Goal: Information Seeking & Learning: Check status

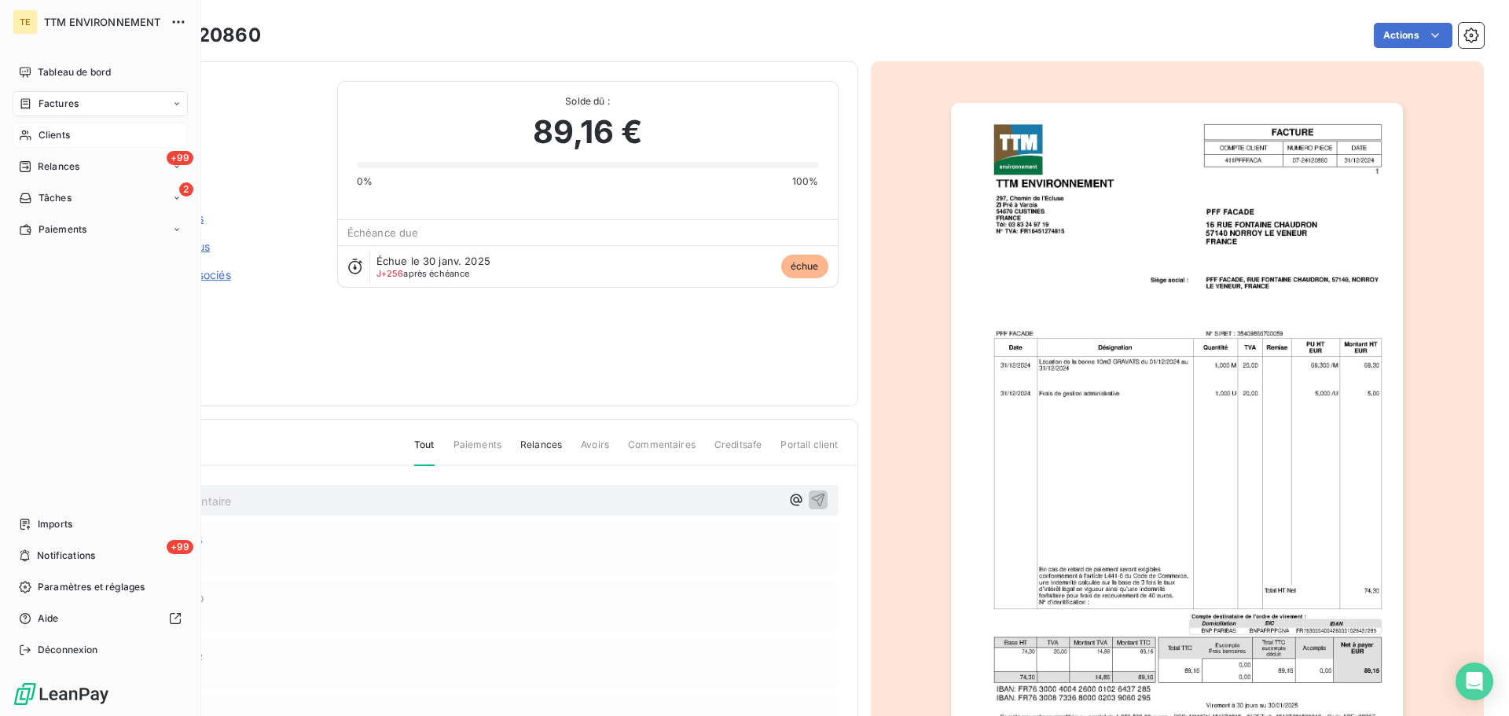
scroll to position [19, 0]
click at [95, 72] on span "Tableau de bord" at bounding box center [74, 72] width 73 height 14
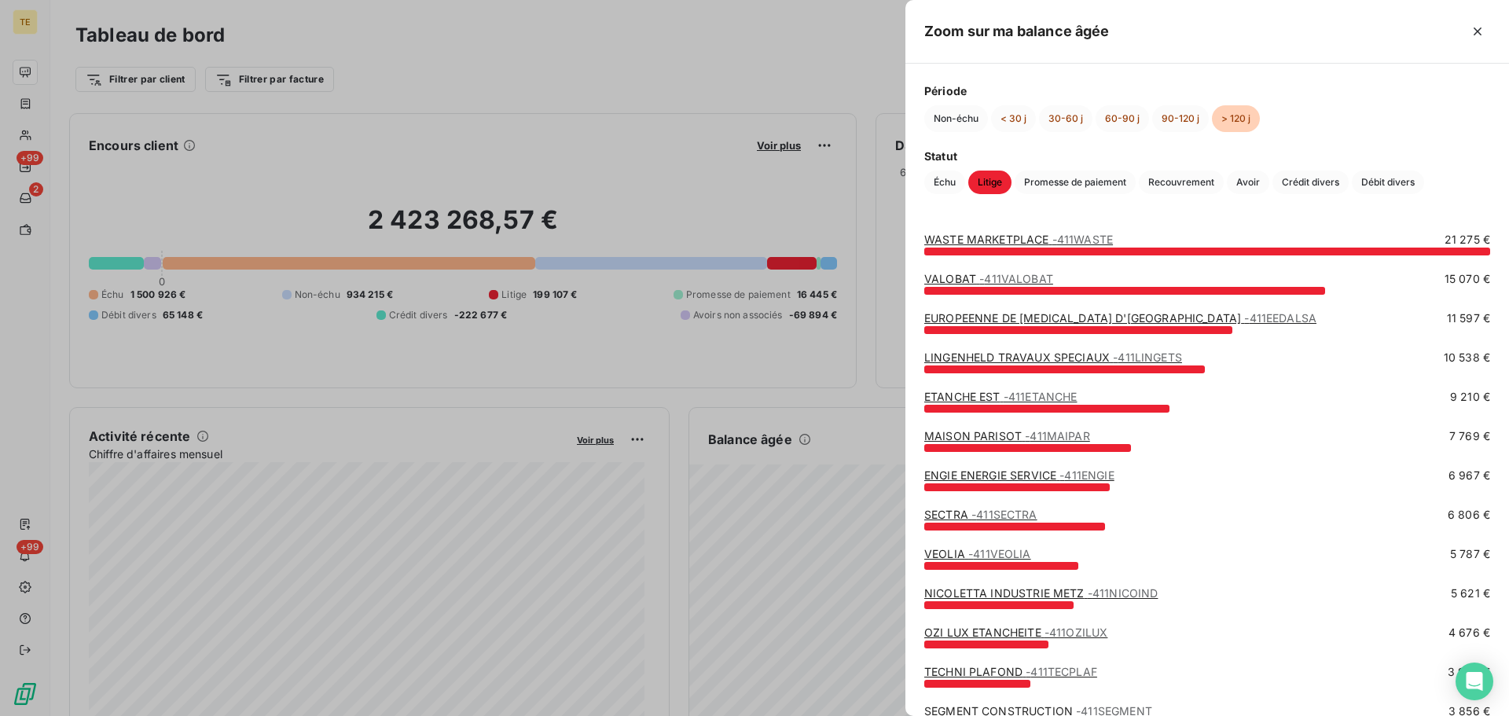
click at [726, 199] on div at bounding box center [754, 358] width 1509 height 716
click at [1001, 518] on span "- 411SECTRA" at bounding box center [1005, 514] width 66 height 13
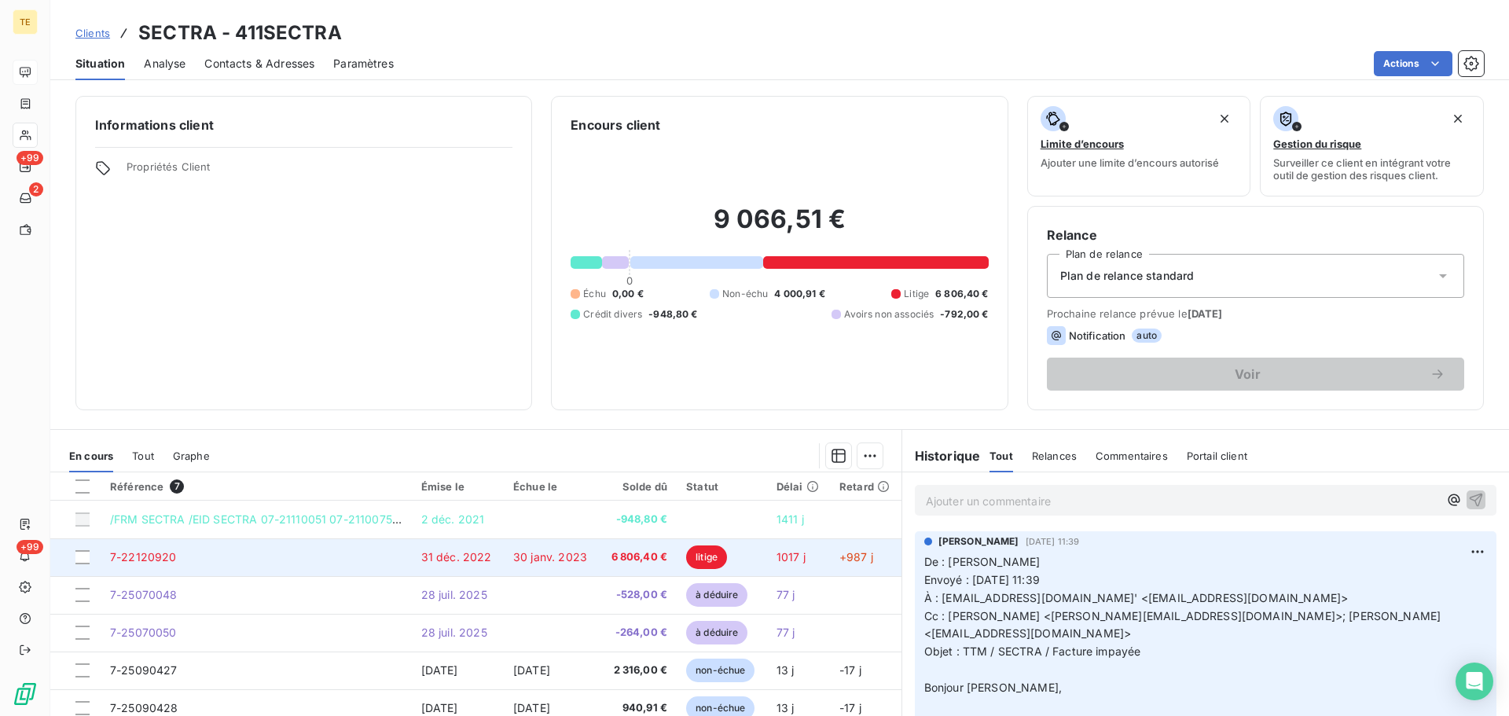
click at [814, 570] on td "1017 j" at bounding box center [798, 557] width 63 height 38
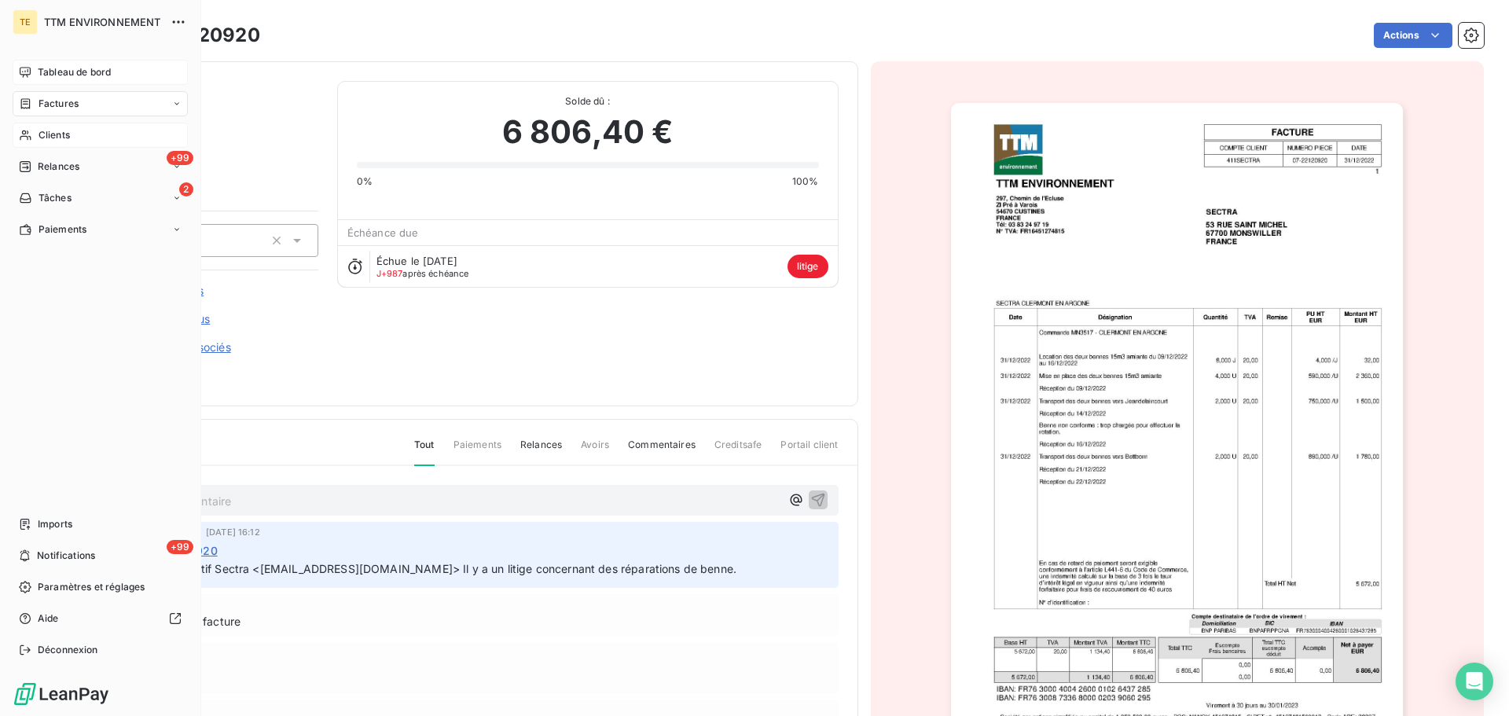
click at [80, 134] on div "Clients" at bounding box center [100, 135] width 175 height 25
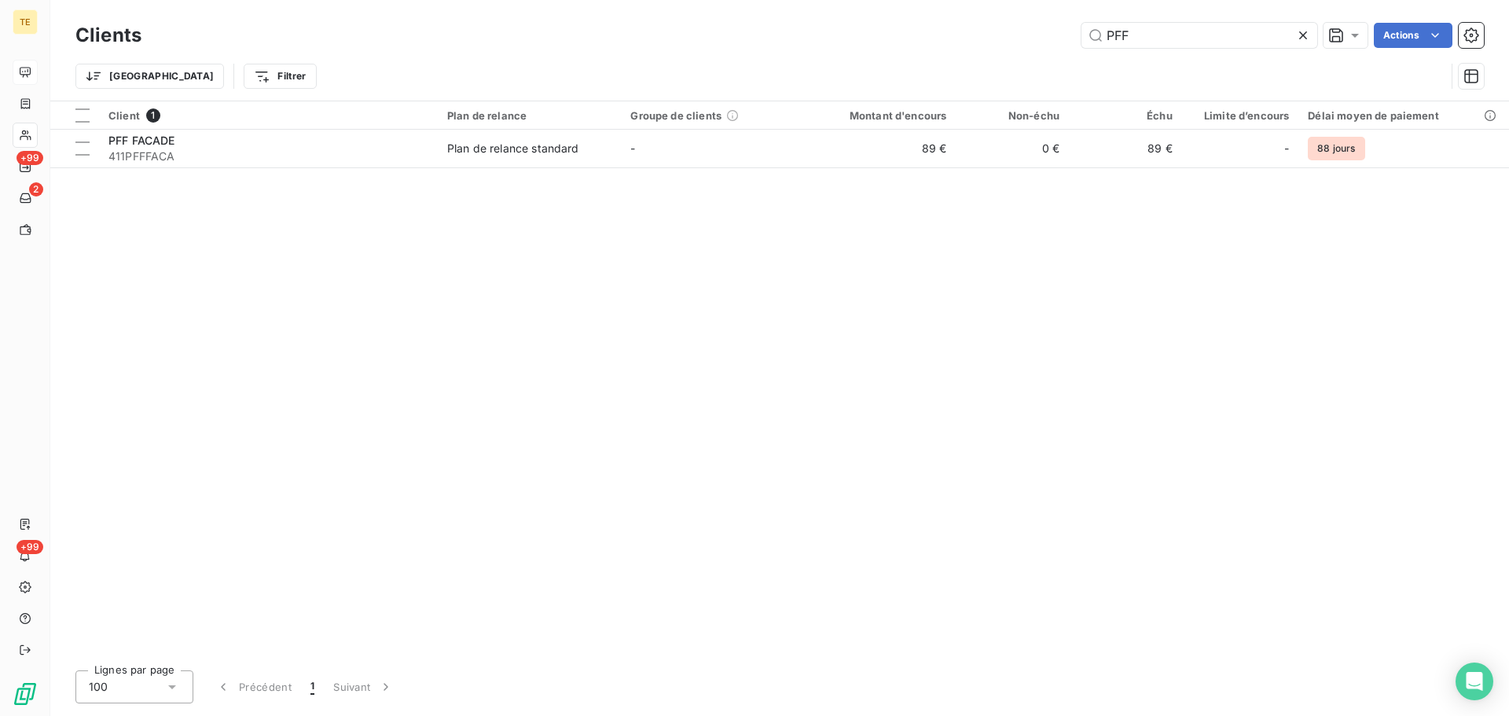
drag, startPoint x: 1101, startPoint y: 20, endPoint x: 817, endPoint y: -3, distance: 284.7
click at [817, 0] on html "TE +99 2 +99 Clients PFF Actions Trier Filtrer Client 1 Plan de relance Groupe …" at bounding box center [754, 358] width 1509 height 716
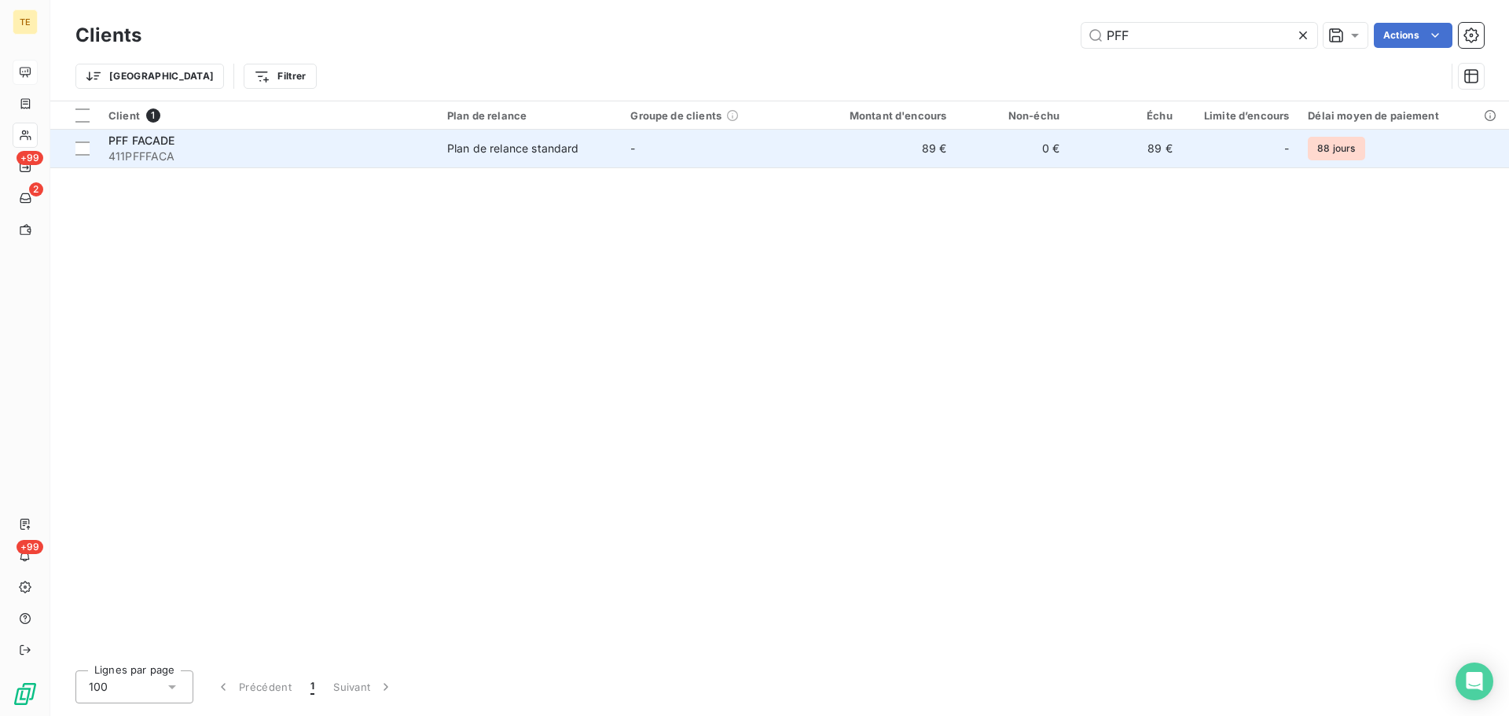
click at [481, 150] on div "Plan de relance standard" at bounding box center [513, 149] width 132 height 16
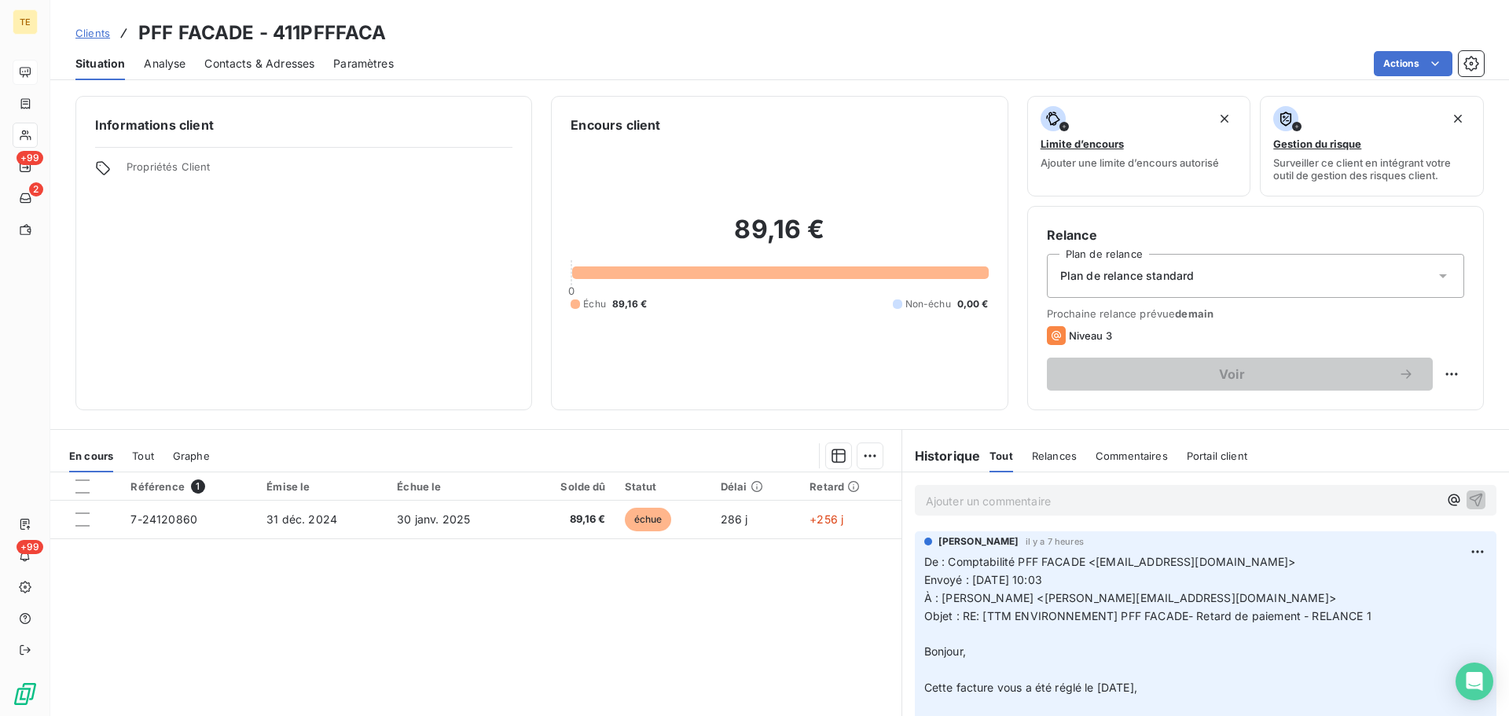
click at [1006, 497] on p "Ajouter un commentaire ﻿" at bounding box center [1182, 501] width 513 height 20
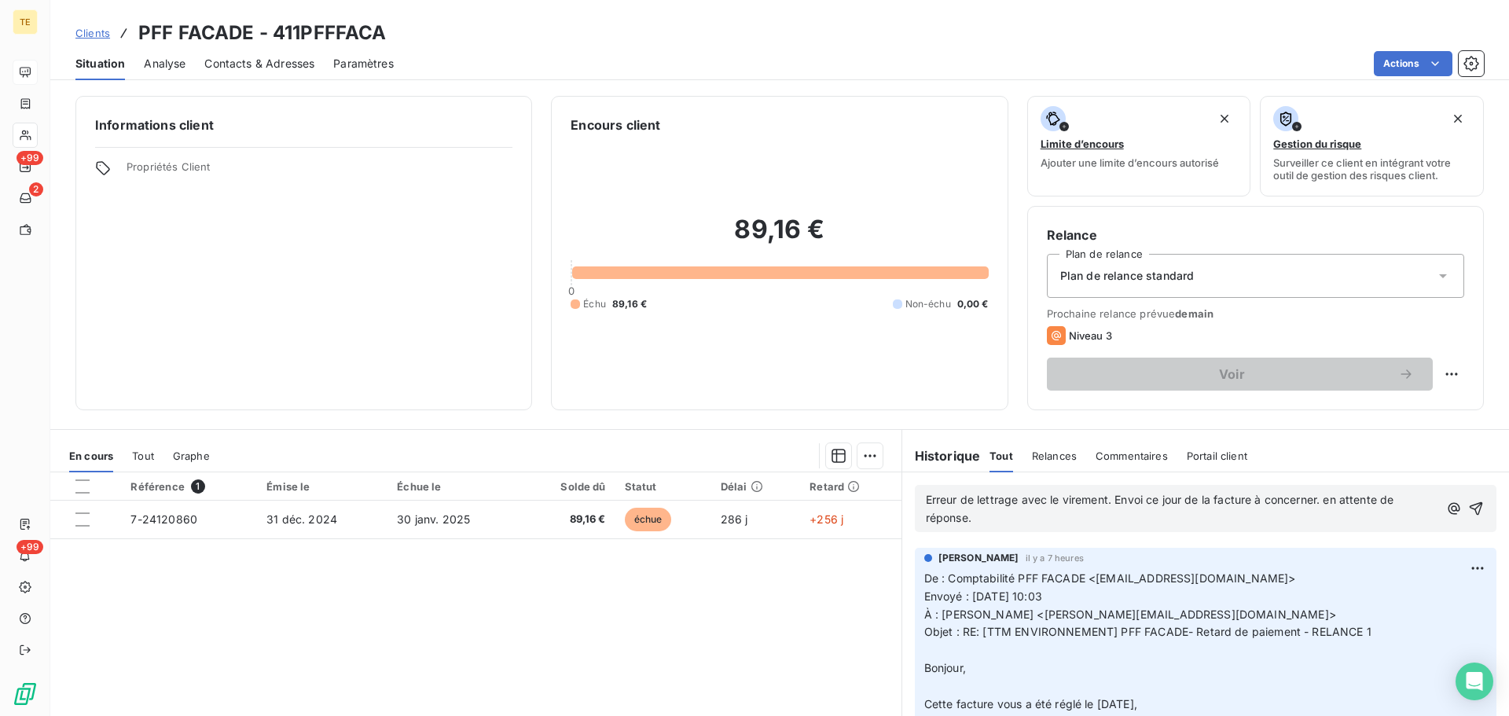
click at [1254, 500] on span "Erreur de lettrage avec le virement. Envoi ce jour de la facture à concerner. e…" at bounding box center [1162, 508] width 472 height 31
drag, startPoint x: 1254, startPoint y: 500, endPoint x: 1318, endPoint y: 479, distance: 67.6
click at [1255, 500] on span "Erreur de lettrage avec le virement. Envoi ce jour de la facture à concerner. e…" at bounding box center [1162, 508] width 472 height 31
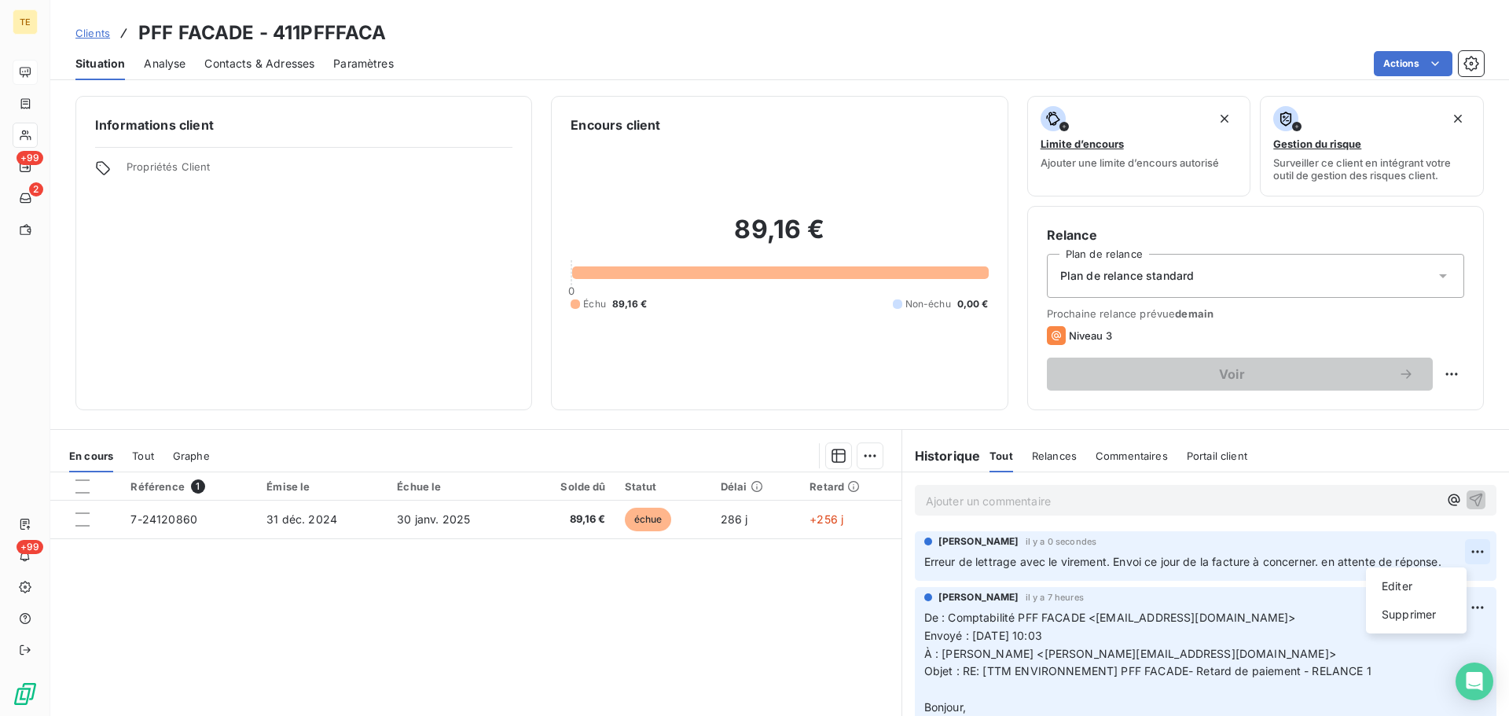
click at [1453, 549] on html "TE +99 2 +99 Clients PFF FACADE - 411PFFFACA Situation Analyse Contacts & Adres…" at bounding box center [754, 358] width 1509 height 716
click at [1406, 591] on div "Editer" at bounding box center [1416, 586] width 88 height 25
click at [1409, 562] on span "Erreur de lettrage avec le virement. Envoi ce jour de la facture à concerner. e…" at bounding box center [1182, 561] width 517 height 13
click at [1274, 564] on span "Erreur de lettrage avec le virement. Envoi ce jour de la facture à concerner. e…" at bounding box center [1182, 561] width 517 height 13
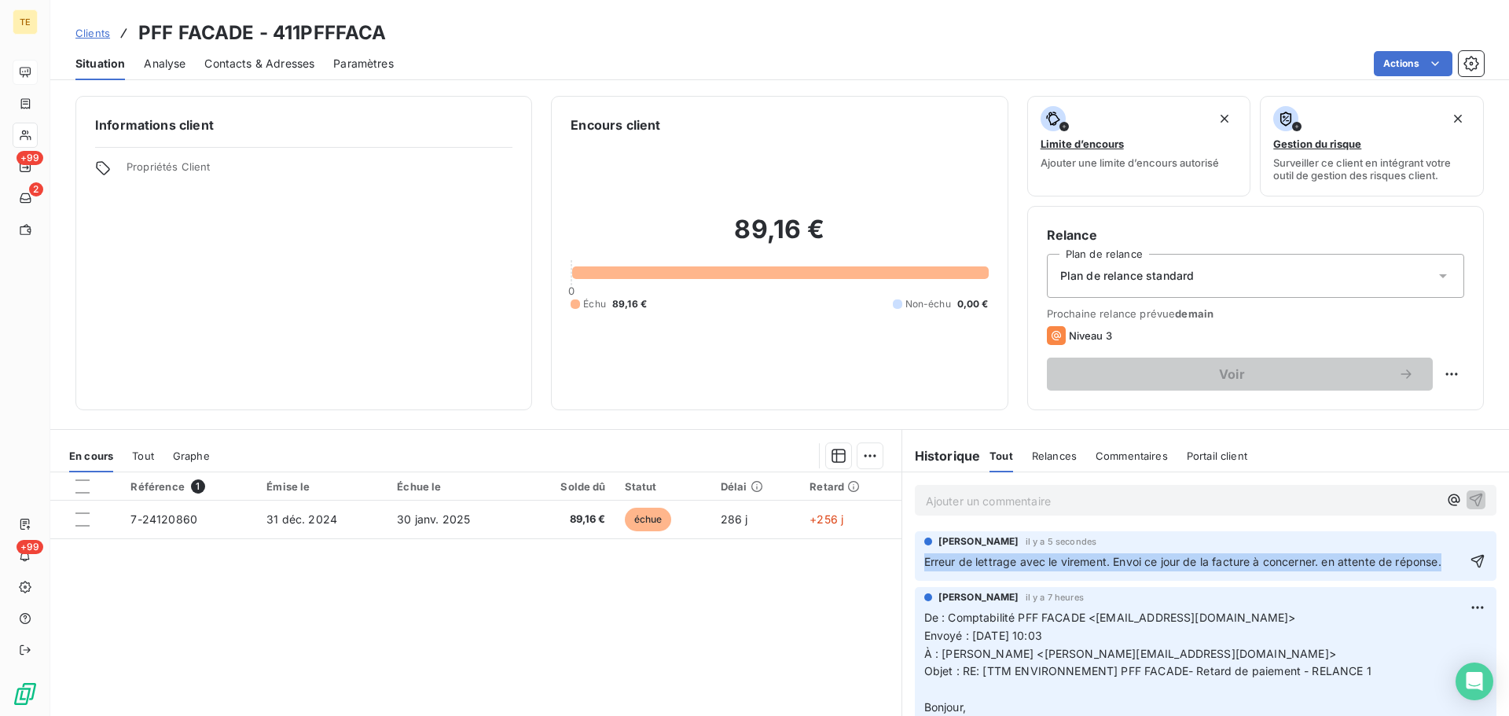
drag, startPoint x: 917, startPoint y: 559, endPoint x: 1442, endPoint y: 560, distance: 525.1
click at [1442, 560] on div "Erreur de lettrage avec le virement. Envoi ce jour de la facture à concerner. e…" at bounding box center [1205, 562] width 563 height 20
copy span "Erreur de lettrage avec le virement. Envoi ce jour de la facture à concerner. e…"
drag, startPoint x: 1442, startPoint y: 559, endPoint x: 915, endPoint y: 563, distance: 526.7
click at [924, 563] on div "Erreur de lettrage avec le virement. Envoi ce jour de la facture à concerner. e…" at bounding box center [1205, 562] width 563 height 20
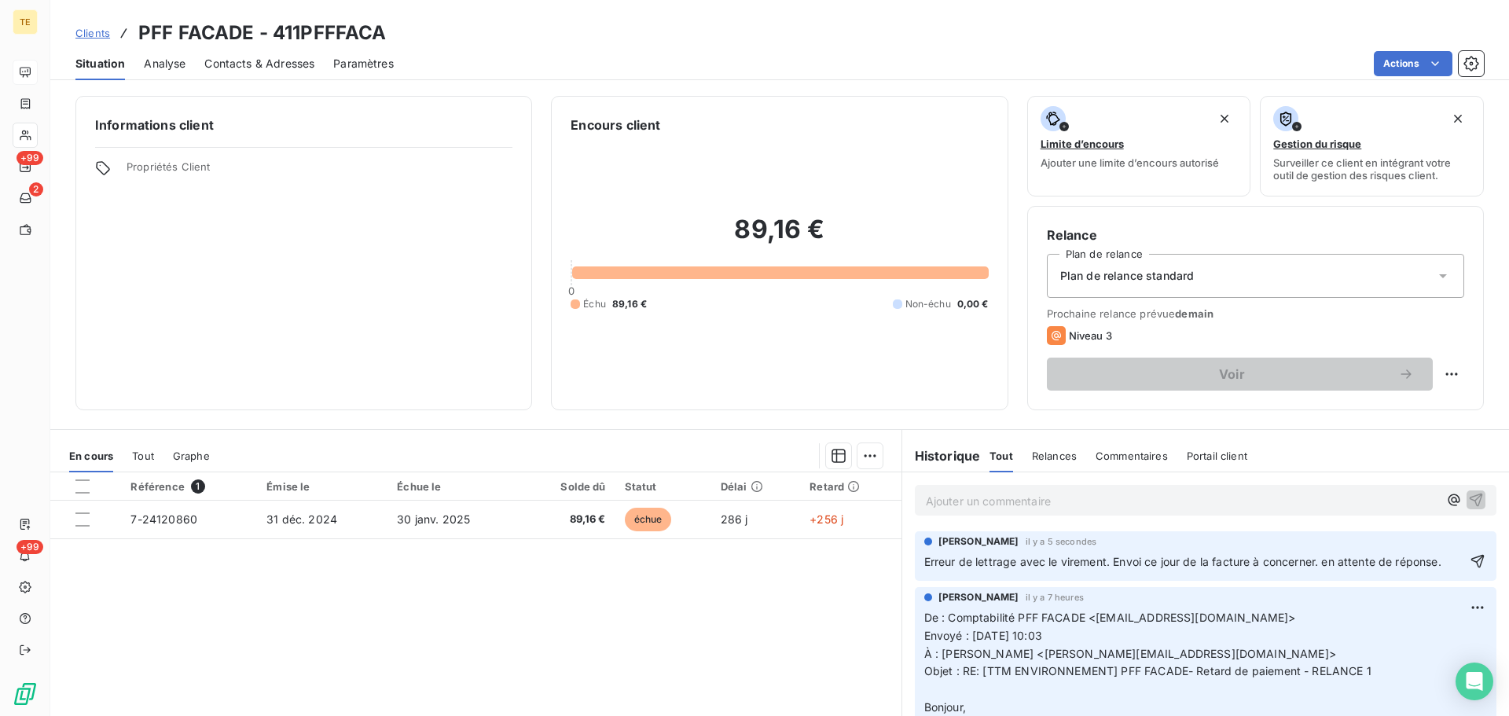
click at [924, 563] on span "Erreur de lettrage avec le virement. Envoi ce jour de la facture à concerner. e…" at bounding box center [1182, 561] width 517 height 13
drag, startPoint x: 916, startPoint y: 563, endPoint x: 1012, endPoint y: 567, distance: 96.8
click at [1239, 557] on div "[PERSON_NAME] il y a 5 secondes Erreur de lettrage avec le virement. Envoi ce j…" at bounding box center [1206, 556] width 582 height 50
click at [1003, 561] on span "Erreur de lettrage avec le virement. Envoi ce jour de la facture à concerner. e…" at bounding box center [1182, 561] width 517 height 13
click at [1004, 562] on span "Erreur de lettrage avec le virement. Envoi ce jour de la facture à concerner. e…" at bounding box center [1182, 561] width 517 height 13
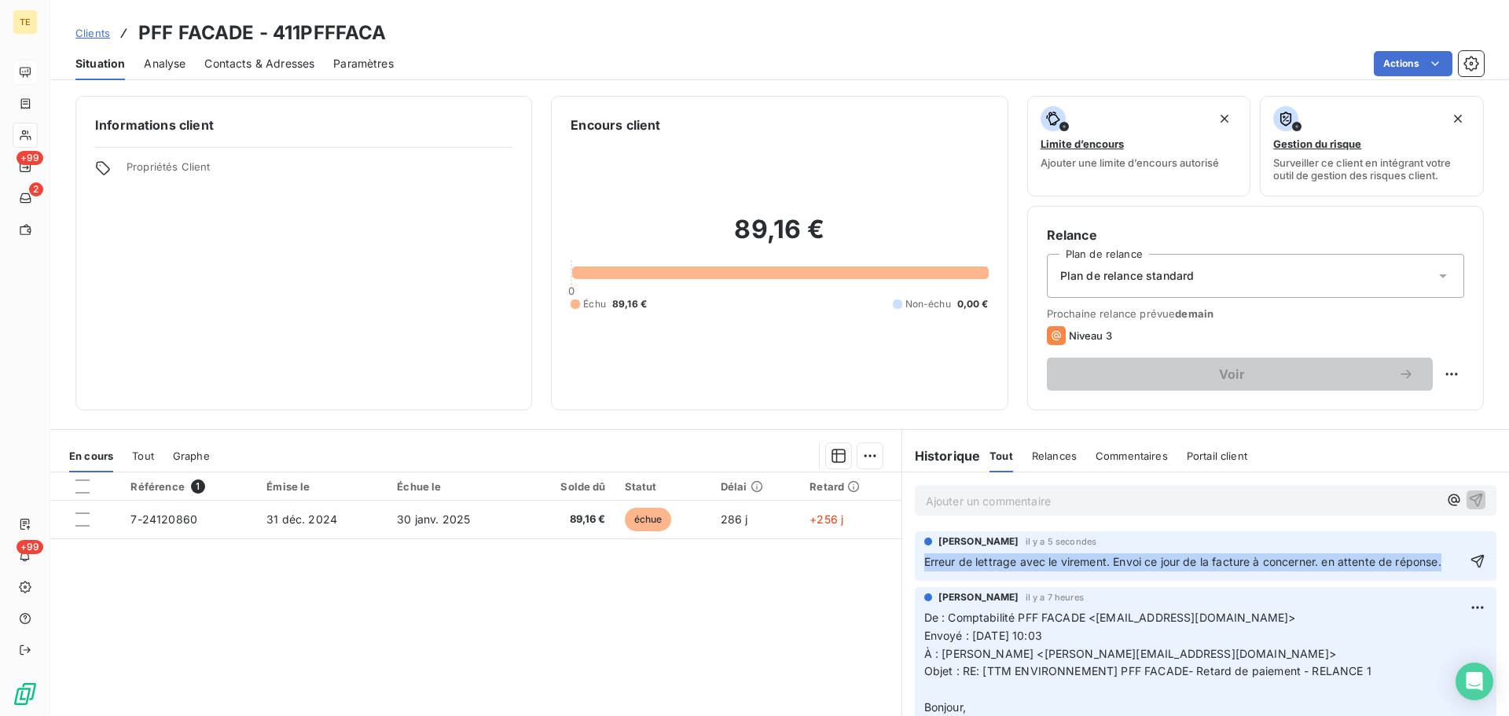
click at [1004, 562] on span "Erreur de lettrage avec le virement. Envoi ce jour de la facture à concerner. e…" at bounding box center [1182, 561] width 517 height 13
copy span "Erreur de lettrage avec le virement. Envoi ce jour de la facture à concerner. e…"
click at [1458, 536] on div "[PERSON_NAME] il y a 5 secondes" at bounding box center [1205, 542] width 563 height 14
click at [1458, 546] on div "[PERSON_NAME] il y a 5 secondes" at bounding box center [1205, 542] width 563 height 14
drag, startPoint x: 1401, startPoint y: 551, endPoint x: 1398, endPoint y: 576, distance: 25.3
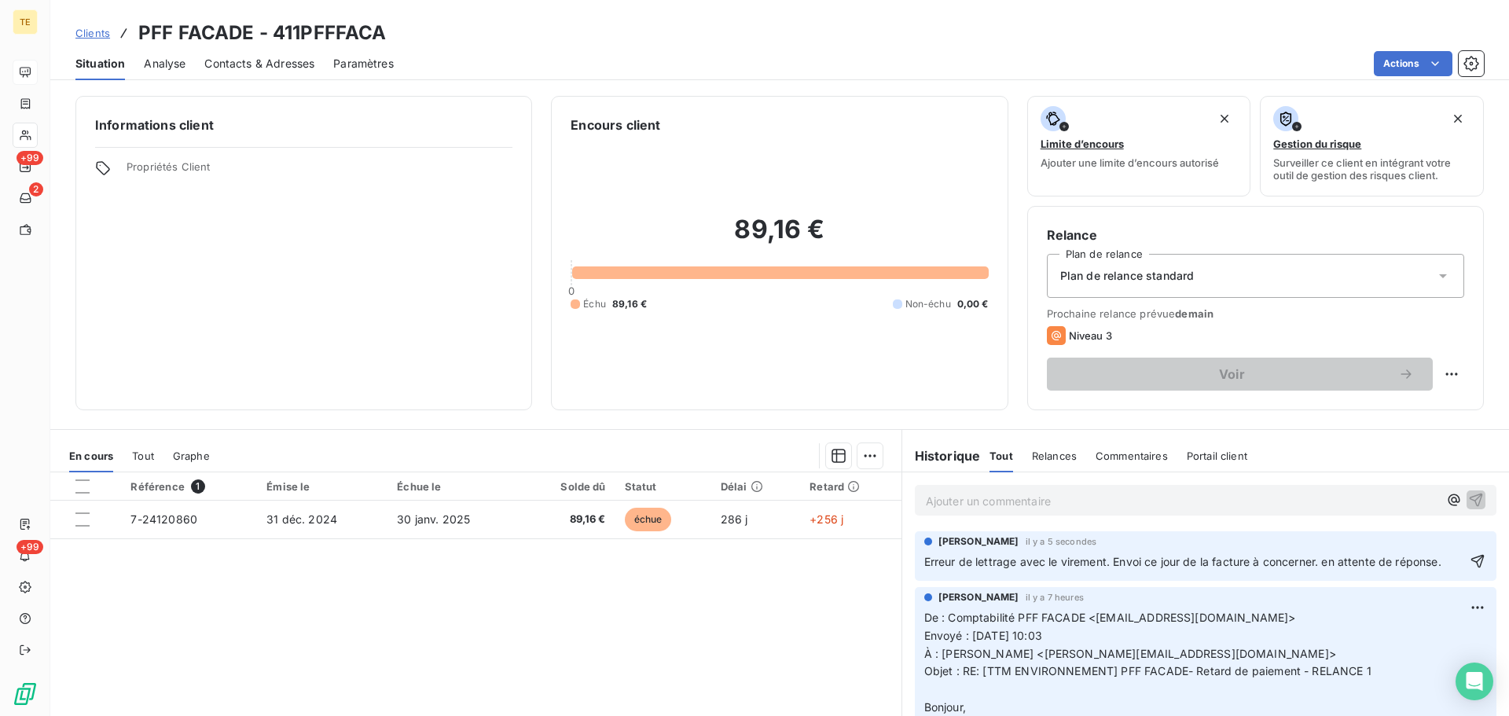
click at [1401, 553] on div "Erreur de lettrage avec le virement. Envoi ce jour de la facture à concerner. e…" at bounding box center [1194, 562] width 541 height 20
click at [1399, 575] on div "[PERSON_NAME] il y a 5 secondes Erreur de lettrage avec le virement. Envoi ce j…" at bounding box center [1206, 556] width 582 height 50
click at [1417, 541] on div "[PERSON_NAME] il y a 5 secondes" at bounding box center [1205, 542] width 563 height 14
click at [1089, 497] on p "Ajouter un commentaire ﻿" at bounding box center [1182, 501] width 513 height 20
click at [1048, 450] on span "Relances" at bounding box center [1054, 456] width 45 height 13
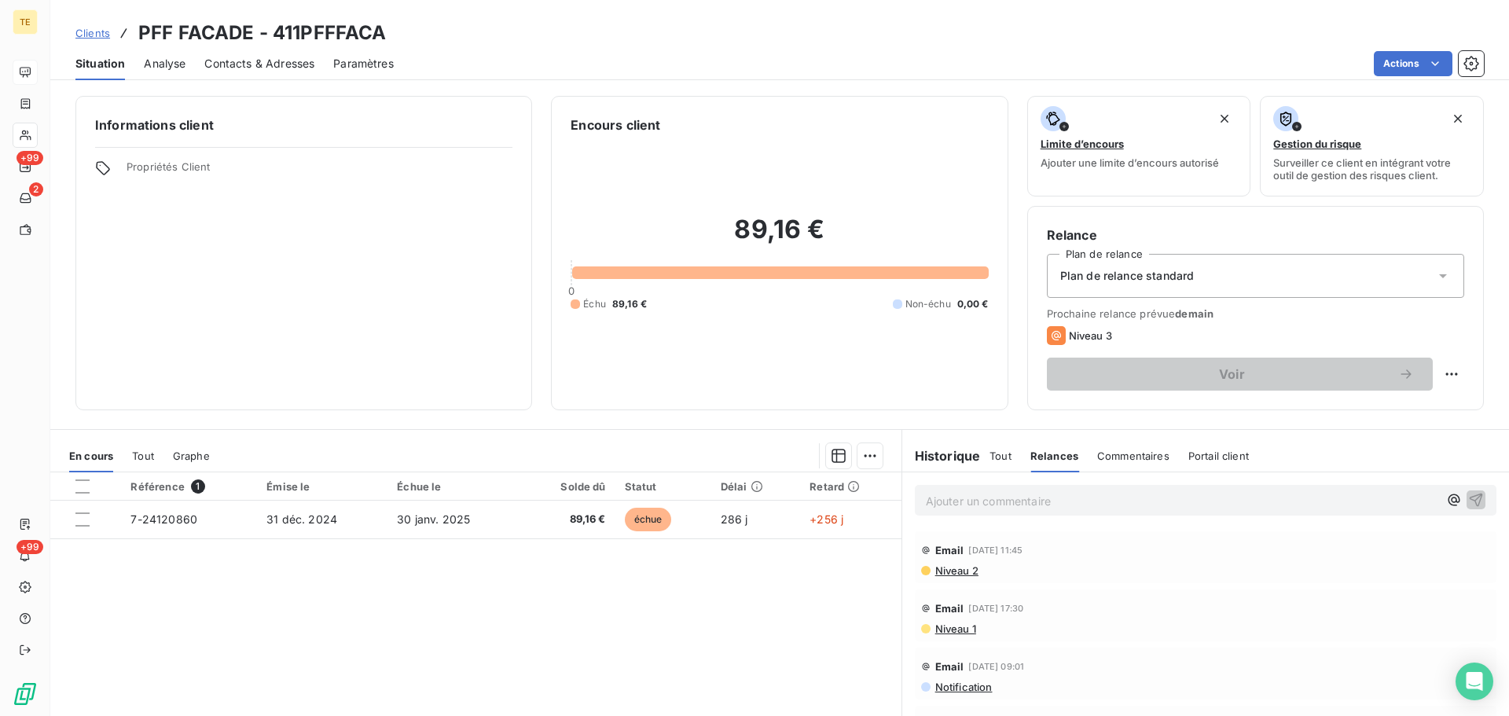
click at [990, 461] on span "Tout" at bounding box center [1001, 456] width 22 height 13
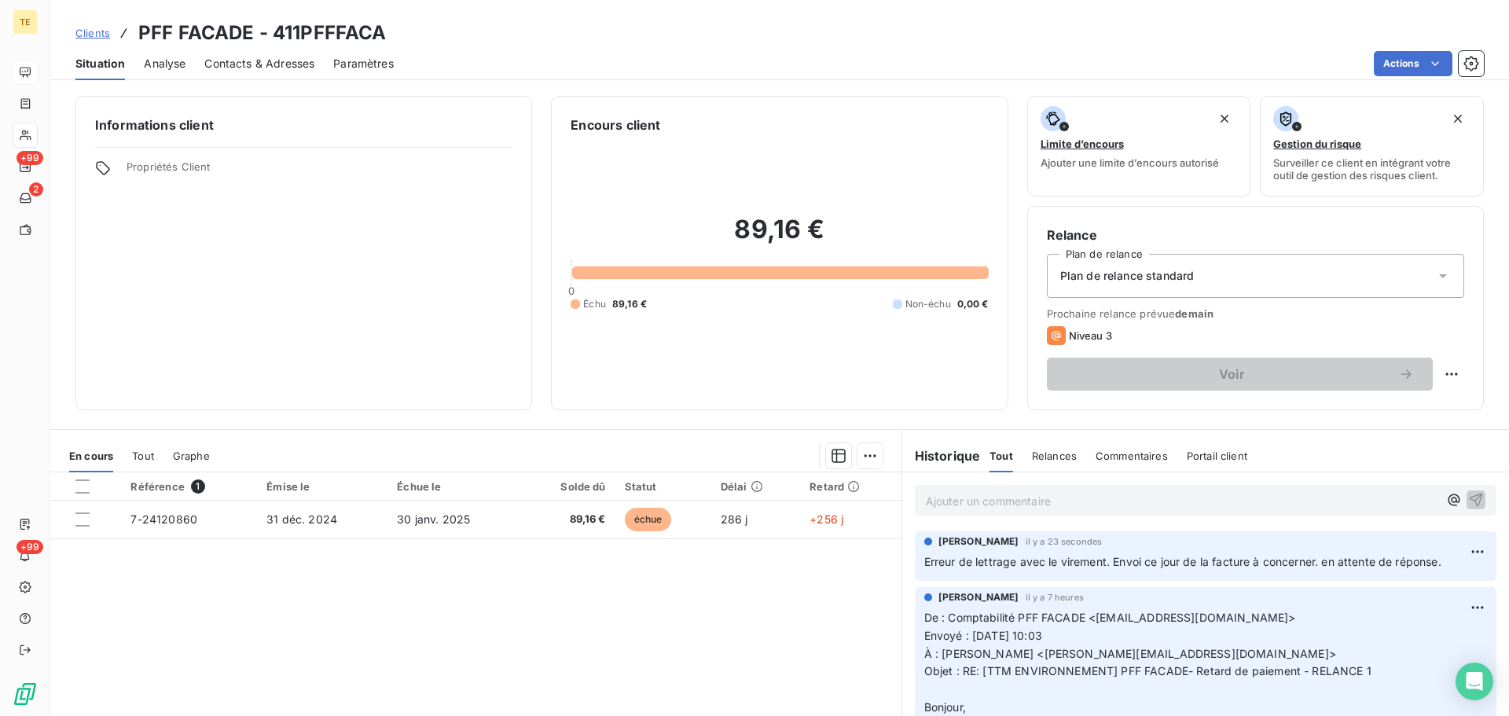
click at [1031, 567] on span "Erreur de lettrage avec le virement. Envoi ce jour de la facture à concerner. e…" at bounding box center [1182, 561] width 517 height 13
click at [1453, 546] on html "TE +99 2 +99 Clients PFF FACADE - 411PFFFACA Situation Analyse Contacts & Adres…" at bounding box center [754, 358] width 1509 height 716
click at [1415, 619] on div "Supprimer" at bounding box center [1416, 614] width 88 height 25
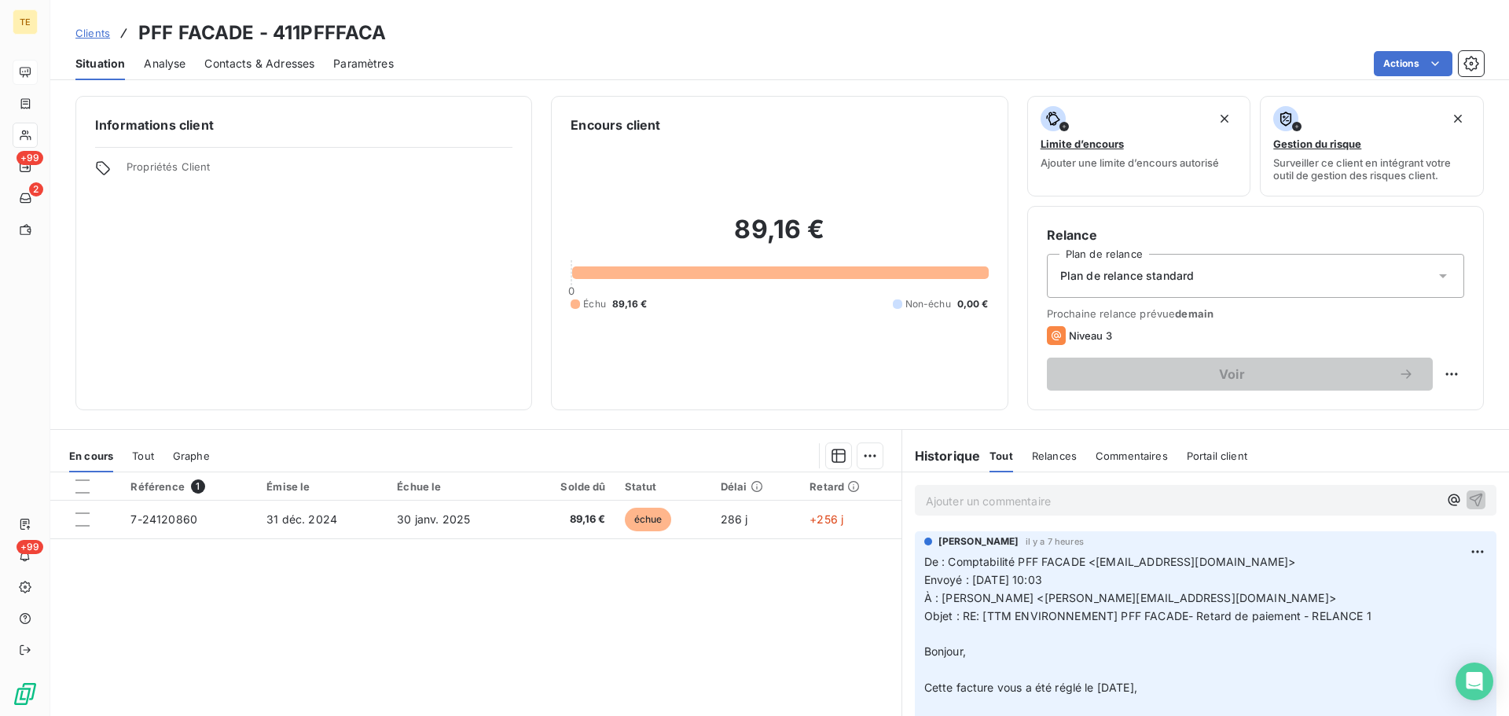
click at [1058, 502] on p "Ajouter un commentaire ﻿" at bounding box center [1182, 501] width 513 height 20
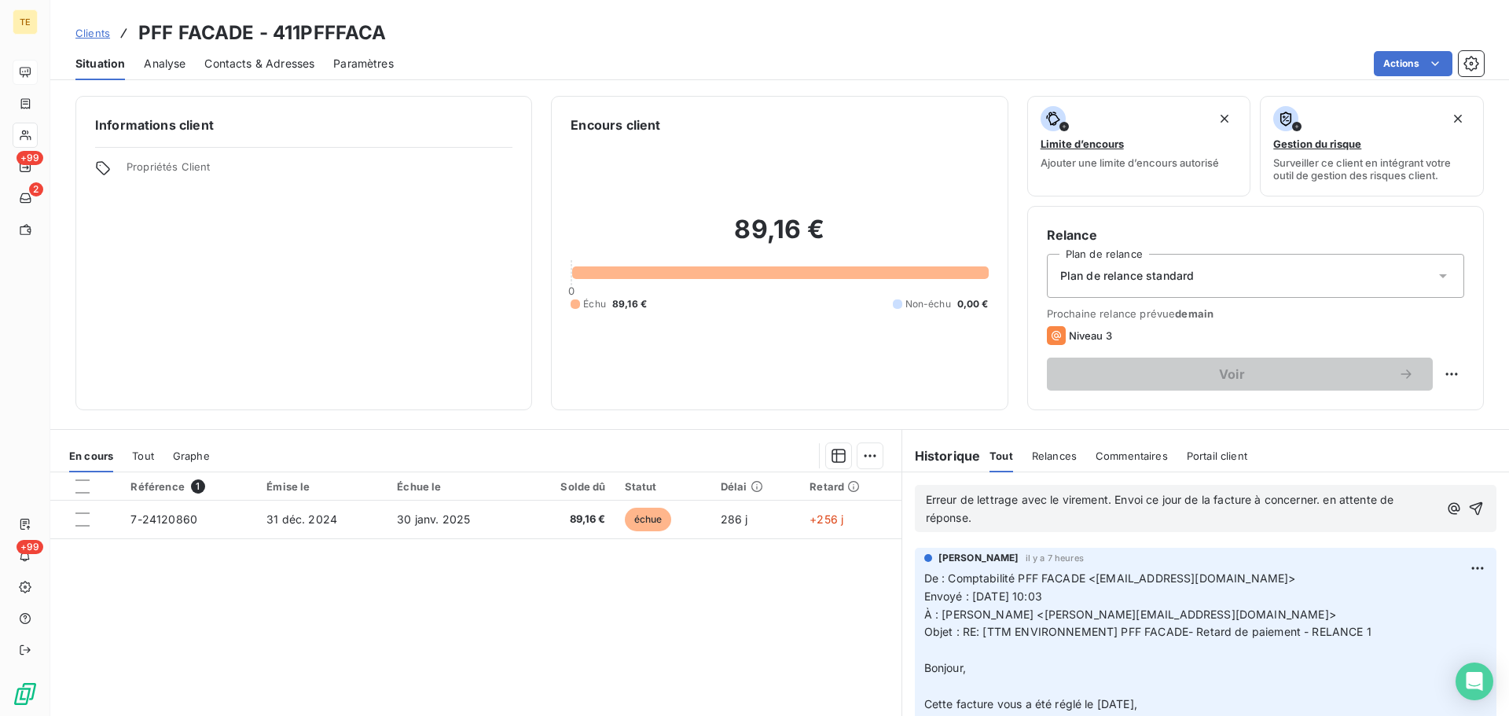
click at [1293, 502] on span "Erreur de lettrage avec le virement. Envoi ce jour de la facture à concerner. e…" at bounding box center [1162, 508] width 472 height 31
click at [1291, 502] on span "Erreur de lettrage avec le virement. Envoi ce jour de la facture à concerner. e…" at bounding box center [1162, 508] width 472 height 31
click at [1245, 500] on span "Erreur de lettrage avec le virement. Envoi ce jour de la facture à concerner. e…" at bounding box center [1162, 508] width 472 height 31
click at [1246, 500] on span "Erreur de lettrage avec le virement. Envoi ce jour de la facture à concerner. e…" at bounding box center [1162, 508] width 472 height 31
click at [1251, 500] on span "Erreur de lettrage avec le virement. Envoi ce jour de la facture à concerner. e…" at bounding box center [1162, 508] width 472 height 31
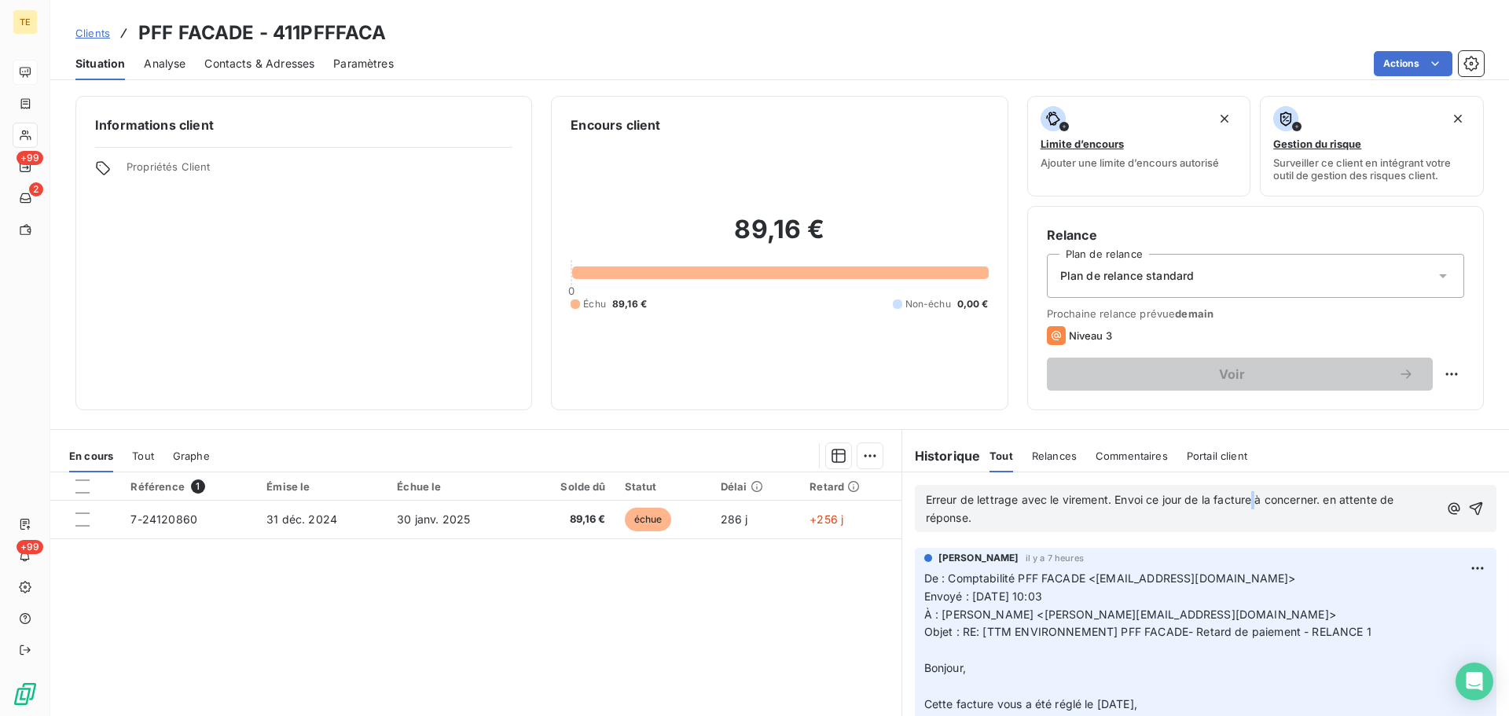
click at [1251, 500] on span "Erreur de lettrage avec le virement. Envoi ce jour de la facture à concerner. e…" at bounding box center [1162, 508] width 472 height 31
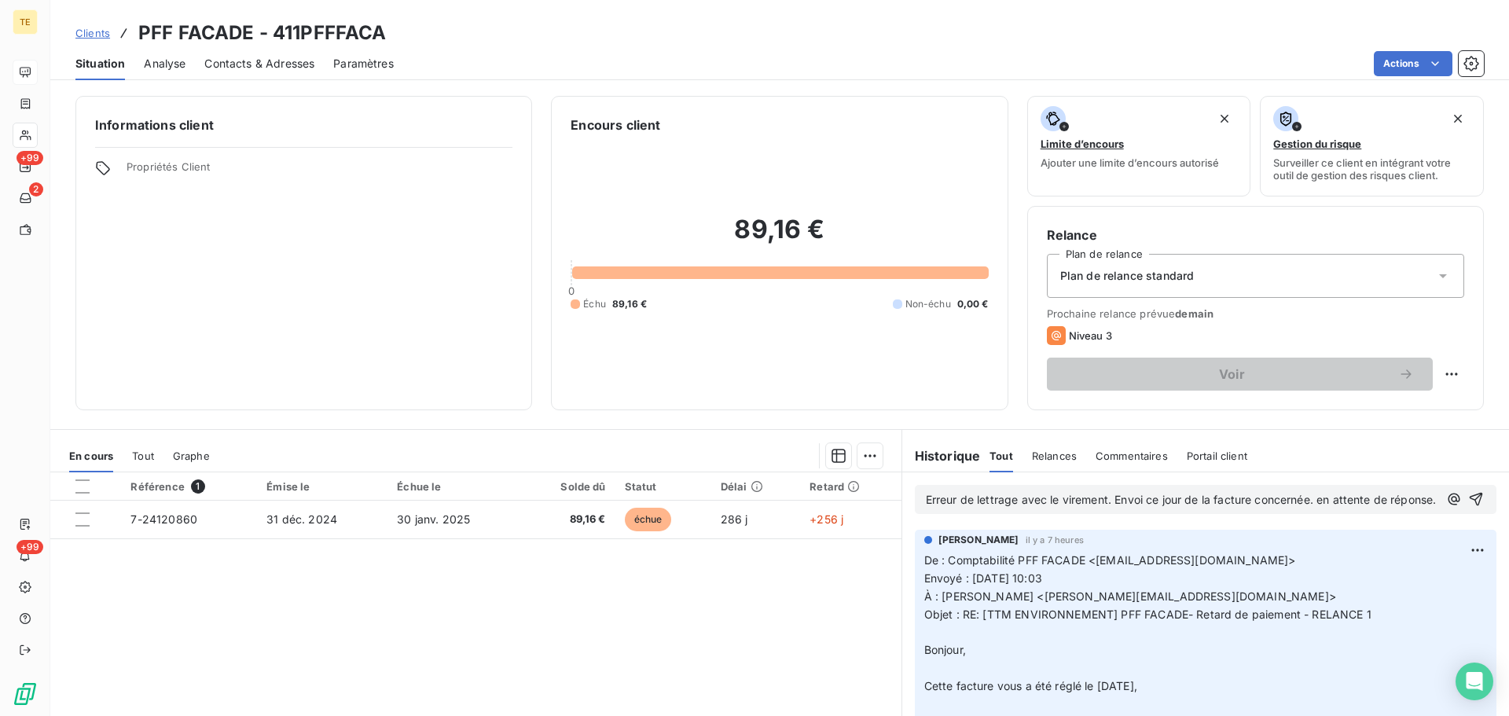
click at [1323, 494] on span "Erreur de lettrage avec le virement. Envoi ce jour de la facture concernée. en …" at bounding box center [1181, 499] width 511 height 13
drag, startPoint x: 1204, startPoint y: 523, endPoint x: 1260, endPoint y: 520, distance: 55.9
click at [1206, 509] on p "Erreur de lettrage avec le virement. Envoi ce jour de la facture concernée. En …" at bounding box center [1182, 500] width 513 height 18
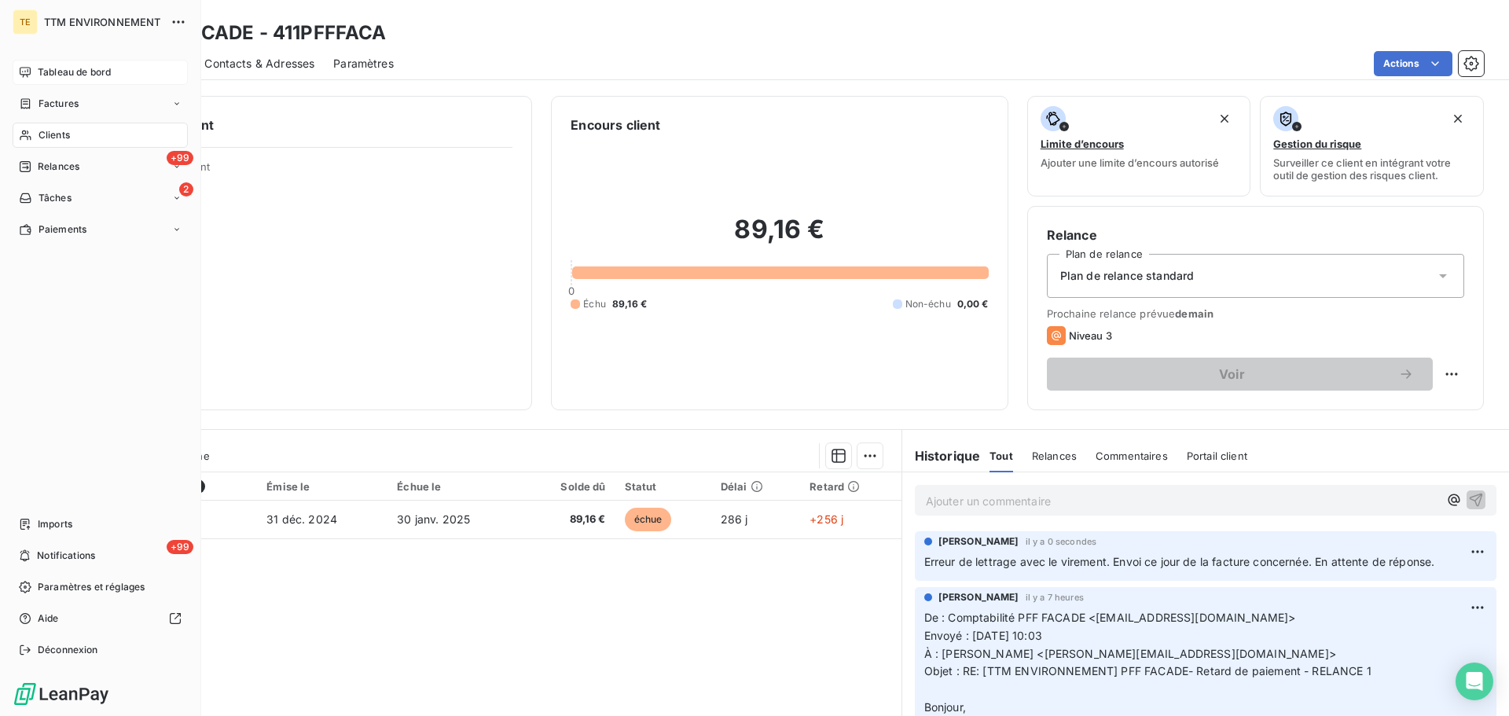
click at [78, 138] on div "Clients" at bounding box center [100, 135] width 175 height 25
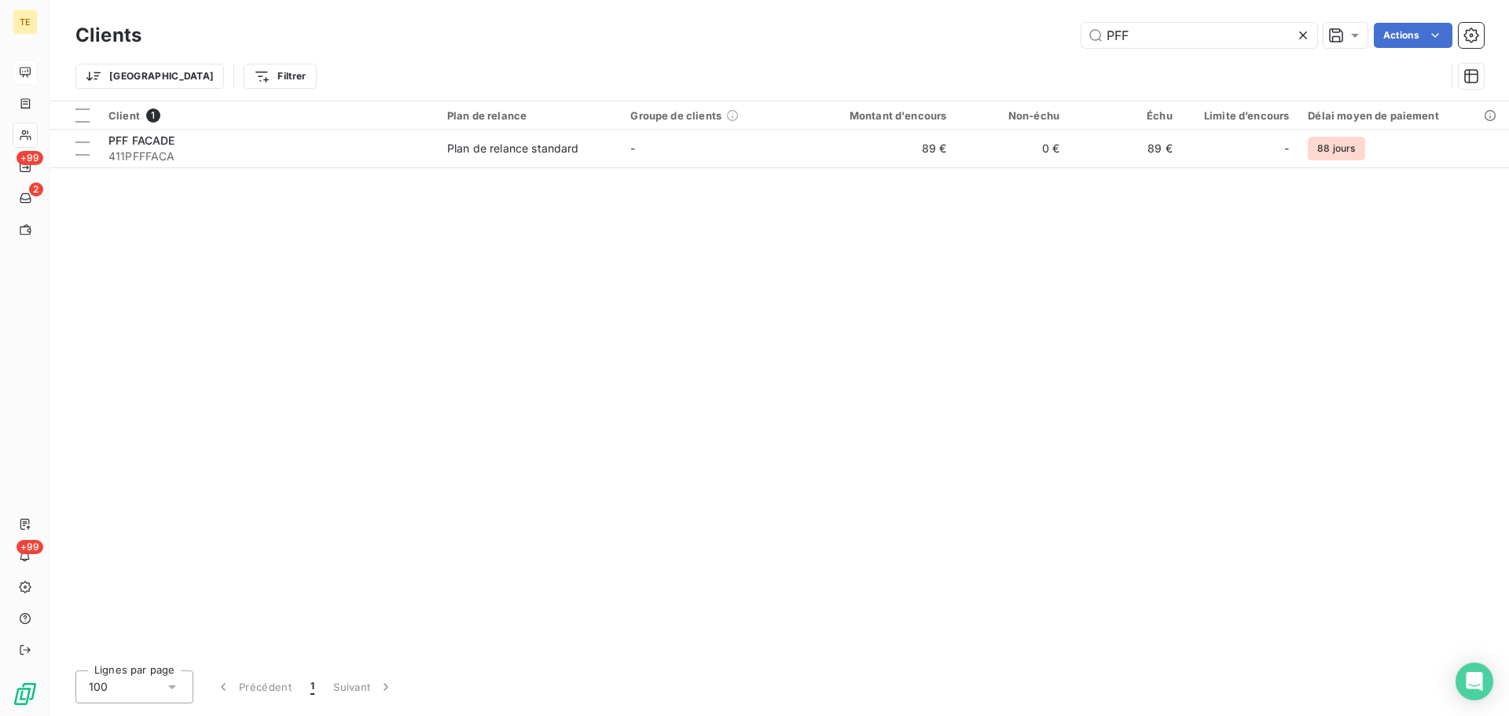
drag, startPoint x: 1225, startPoint y: 40, endPoint x: 740, endPoint y: 31, distance: 485.1
click at [741, 31] on div "PFF Actions" at bounding box center [822, 35] width 1324 height 25
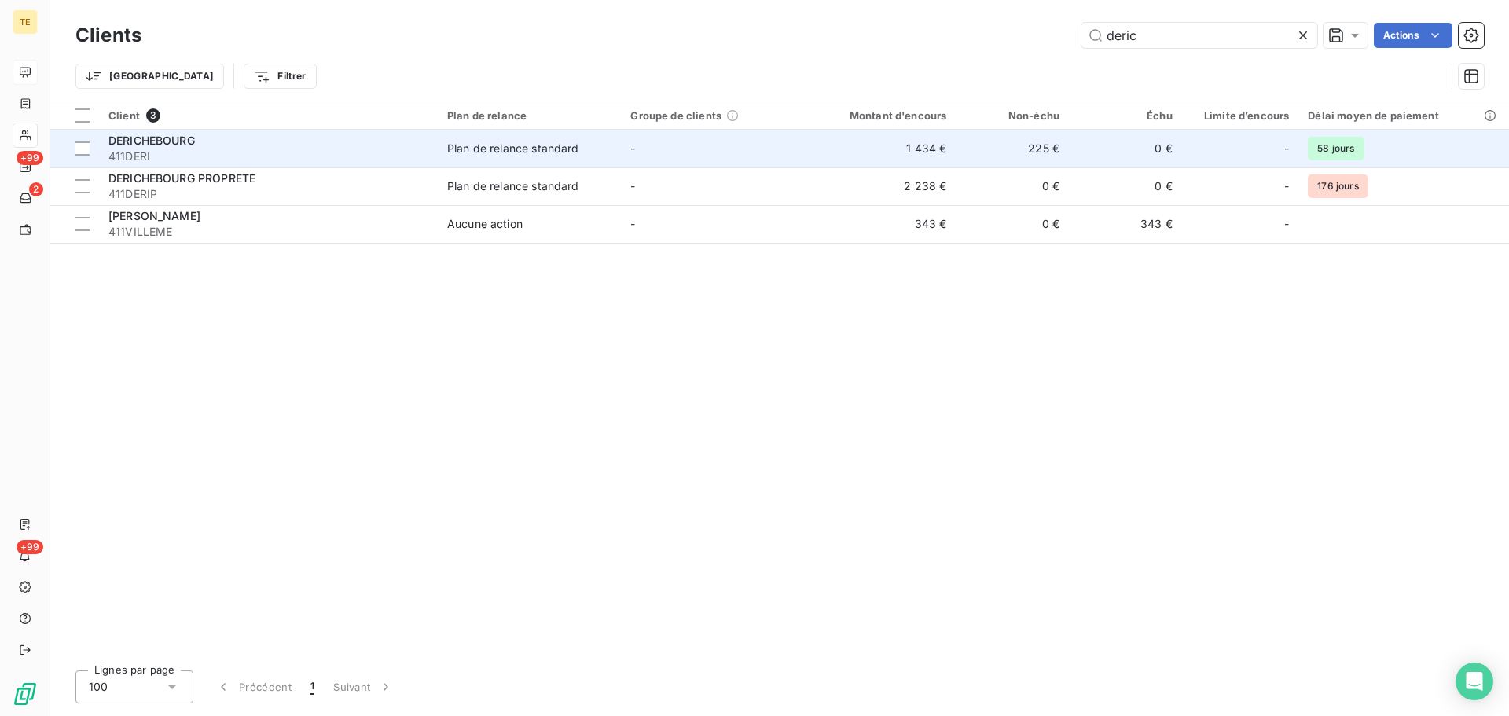
type input "deric"
click at [235, 143] on div "DERICHEBOURG" at bounding box center [268, 141] width 320 height 16
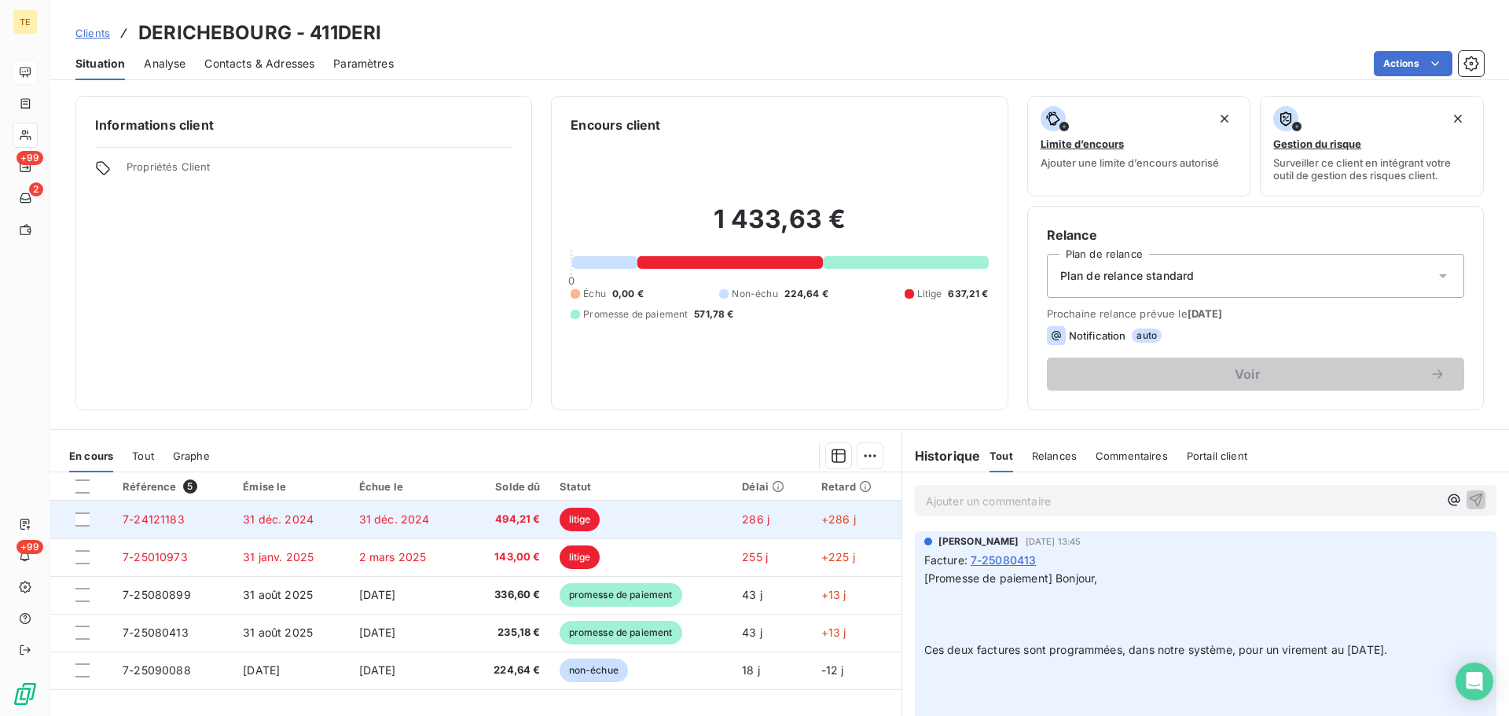
click at [441, 516] on td "31 déc. 2024" at bounding box center [408, 520] width 116 height 38
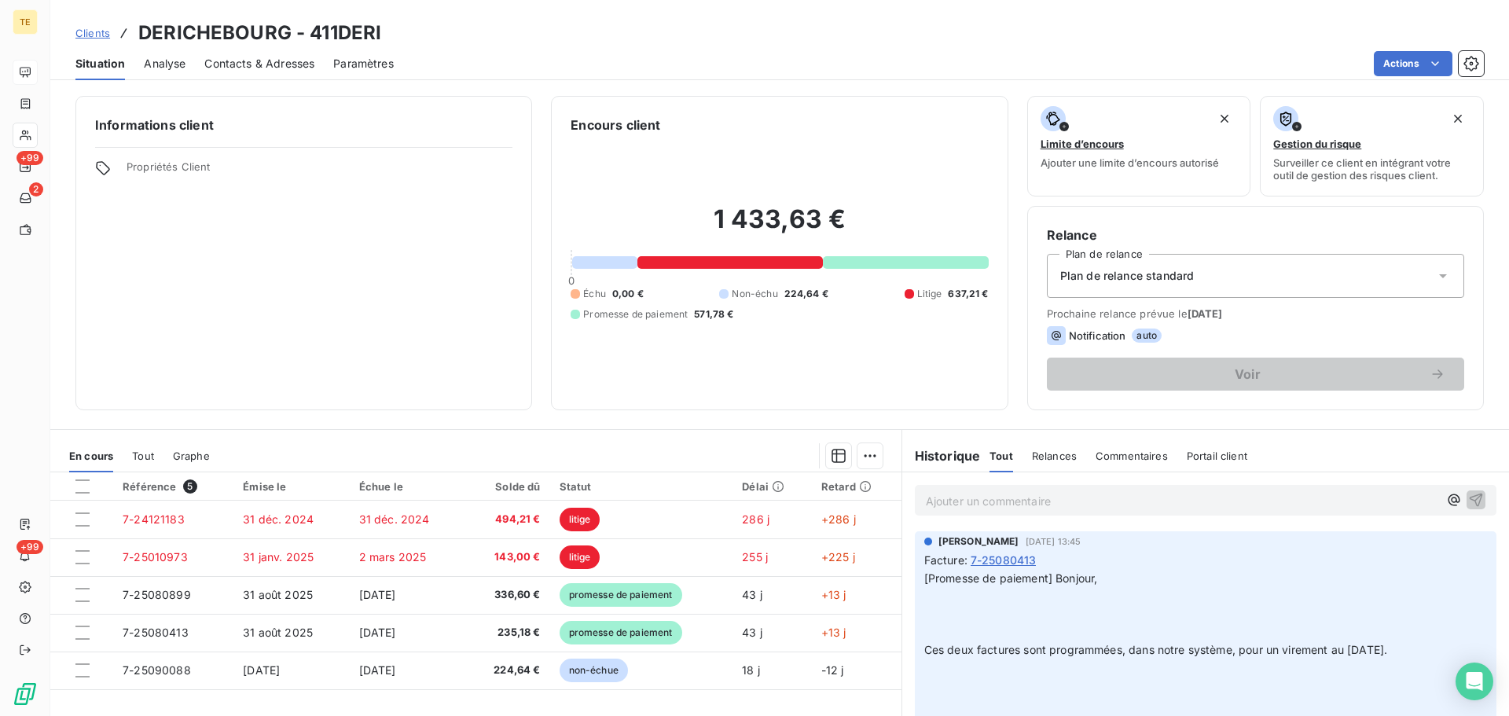
click at [296, 64] on span "Contacts & Adresses" at bounding box center [259, 64] width 110 height 16
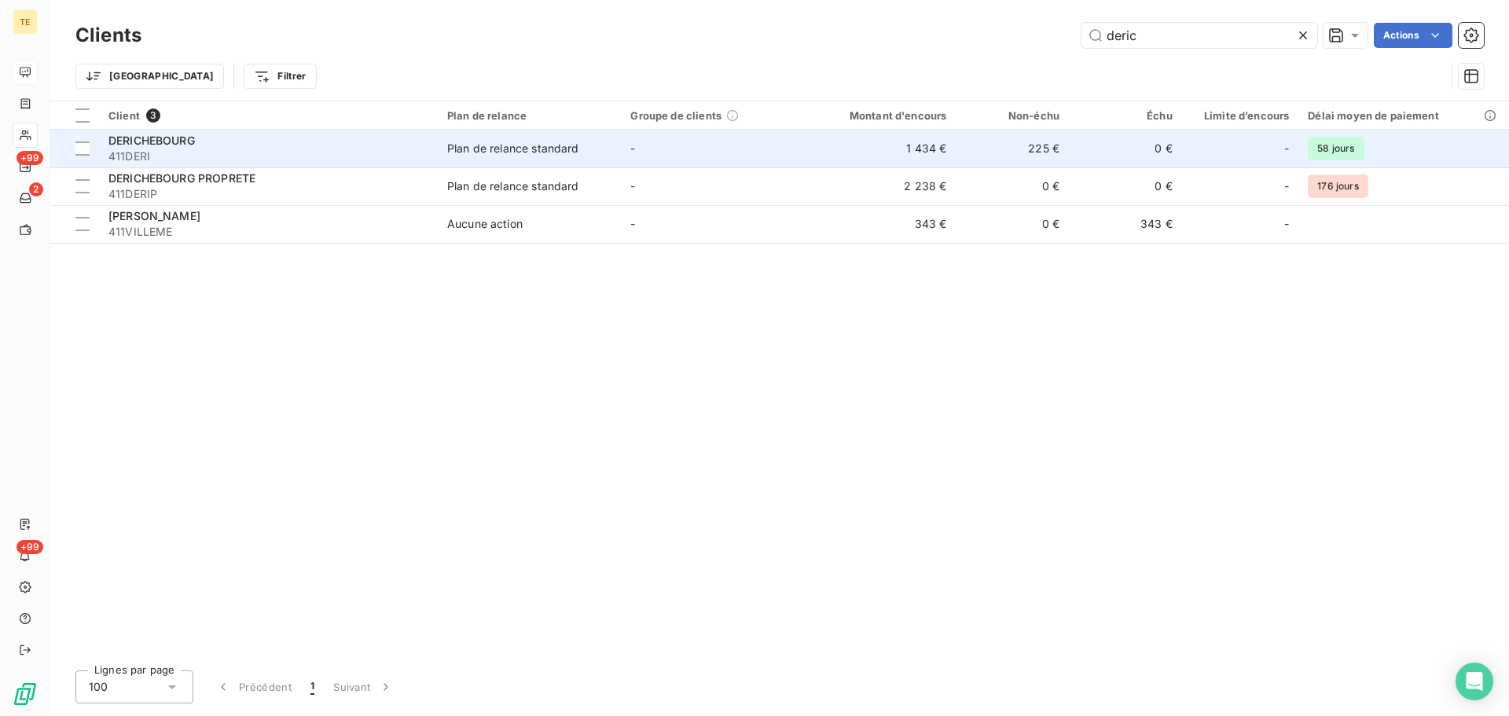
click at [171, 156] on span "411DERI" at bounding box center [268, 157] width 320 height 16
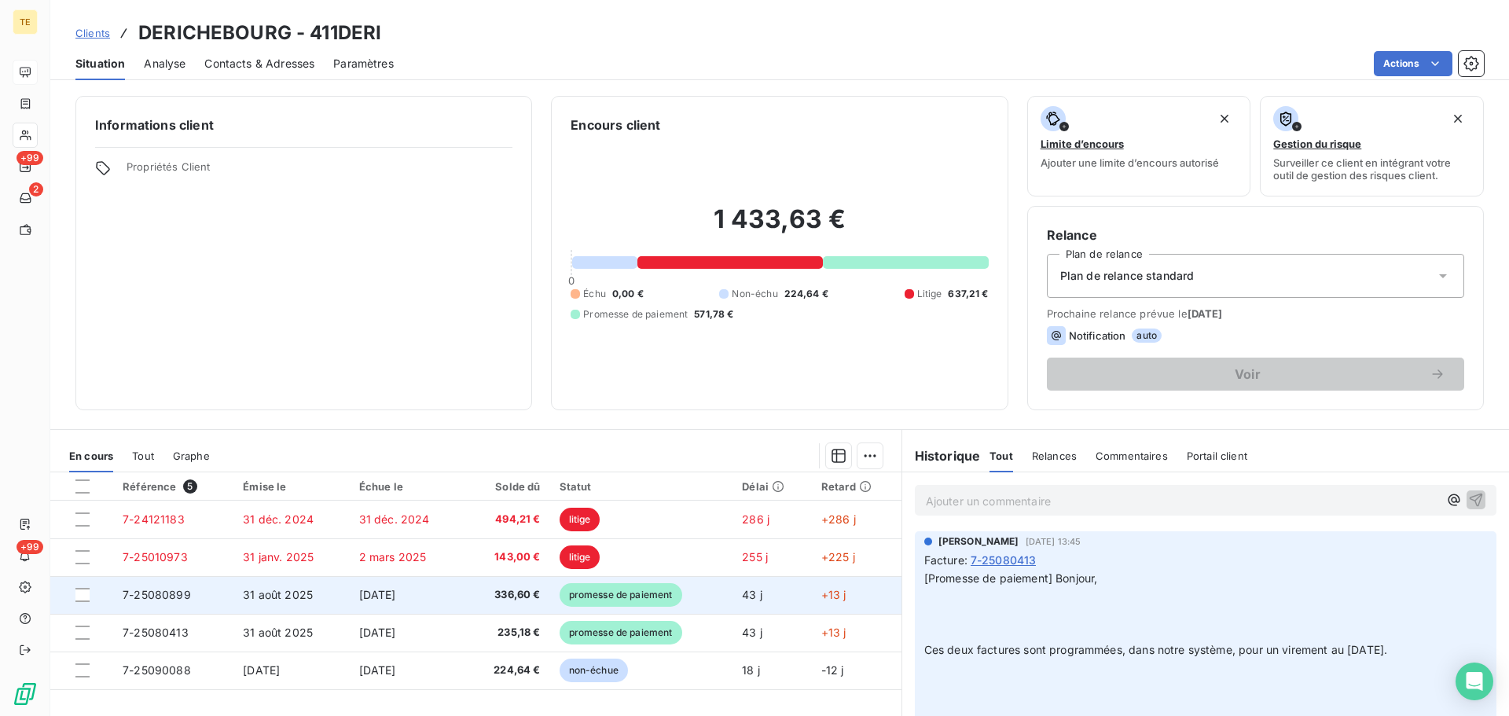
click at [636, 592] on span "promesse de paiement" at bounding box center [621, 595] width 123 height 24
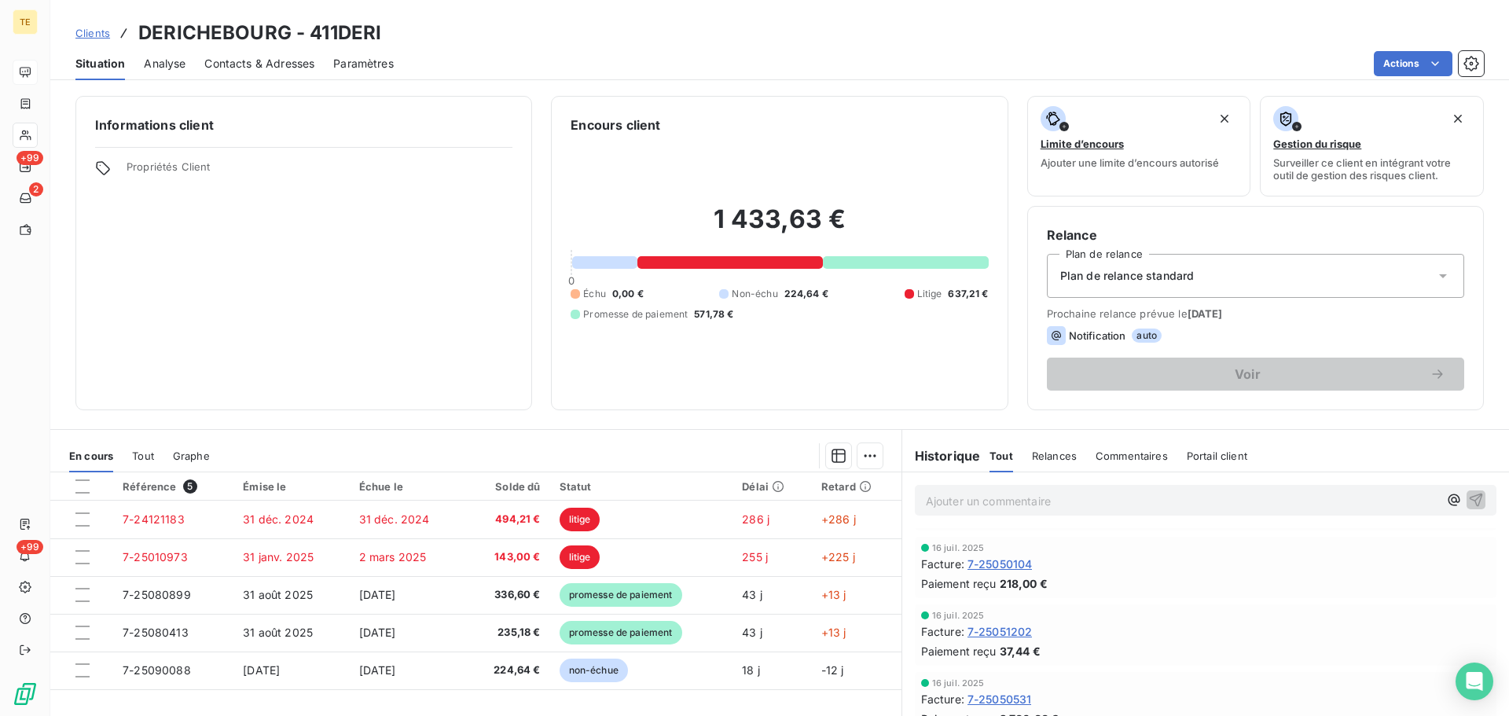
scroll to position [1258, 0]
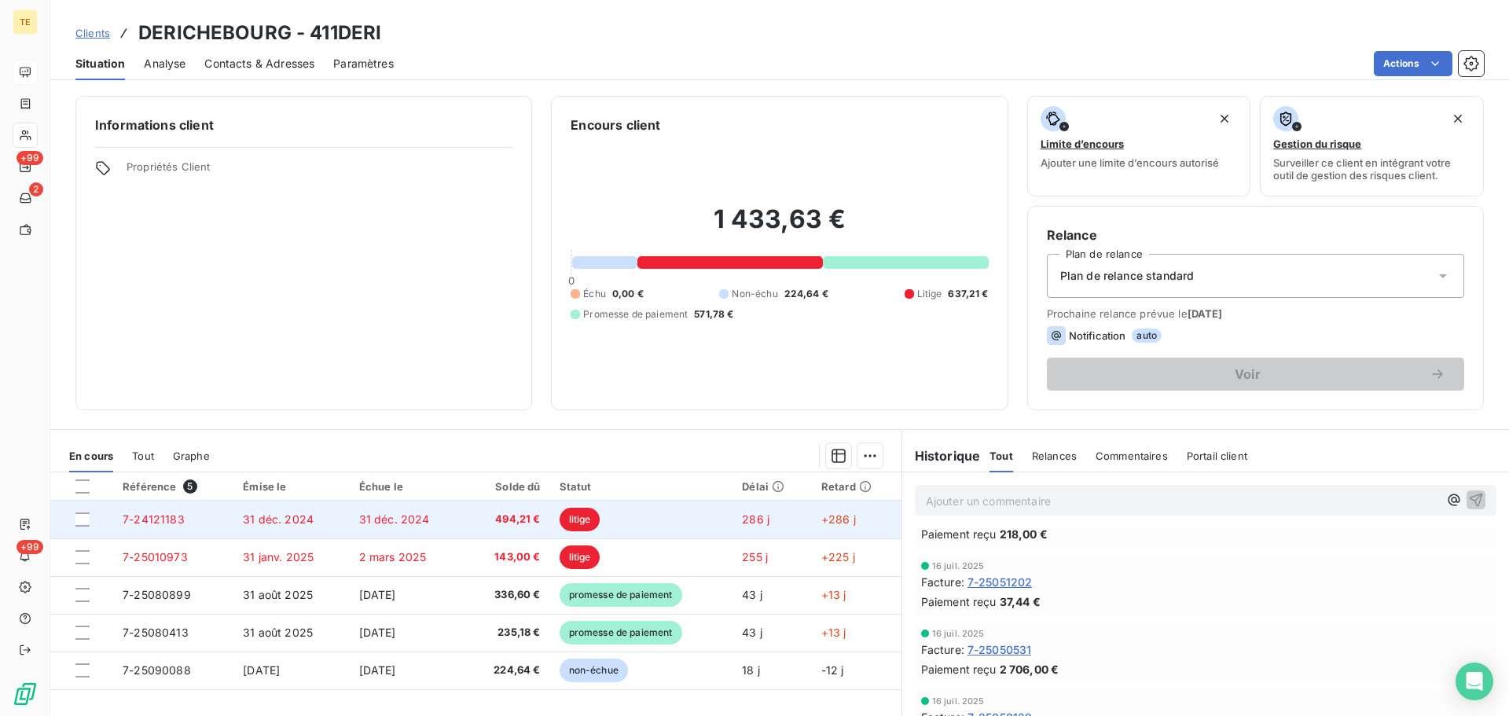
click at [376, 523] on span "31 déc. 2024" at bounding box center [394, 519] width 71 height 13
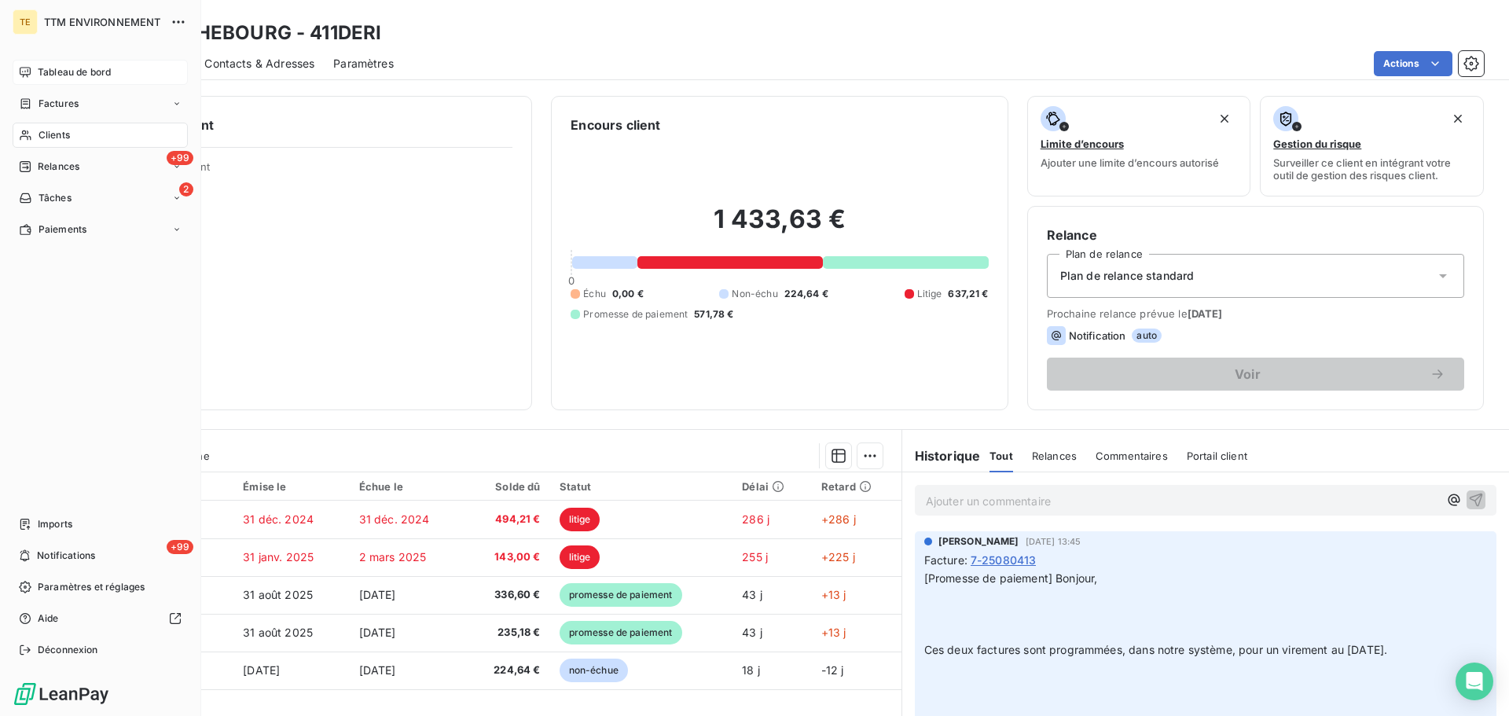
click at [68, 142] on div "Clients" at bounding box center [100, 135] width 175 height 25
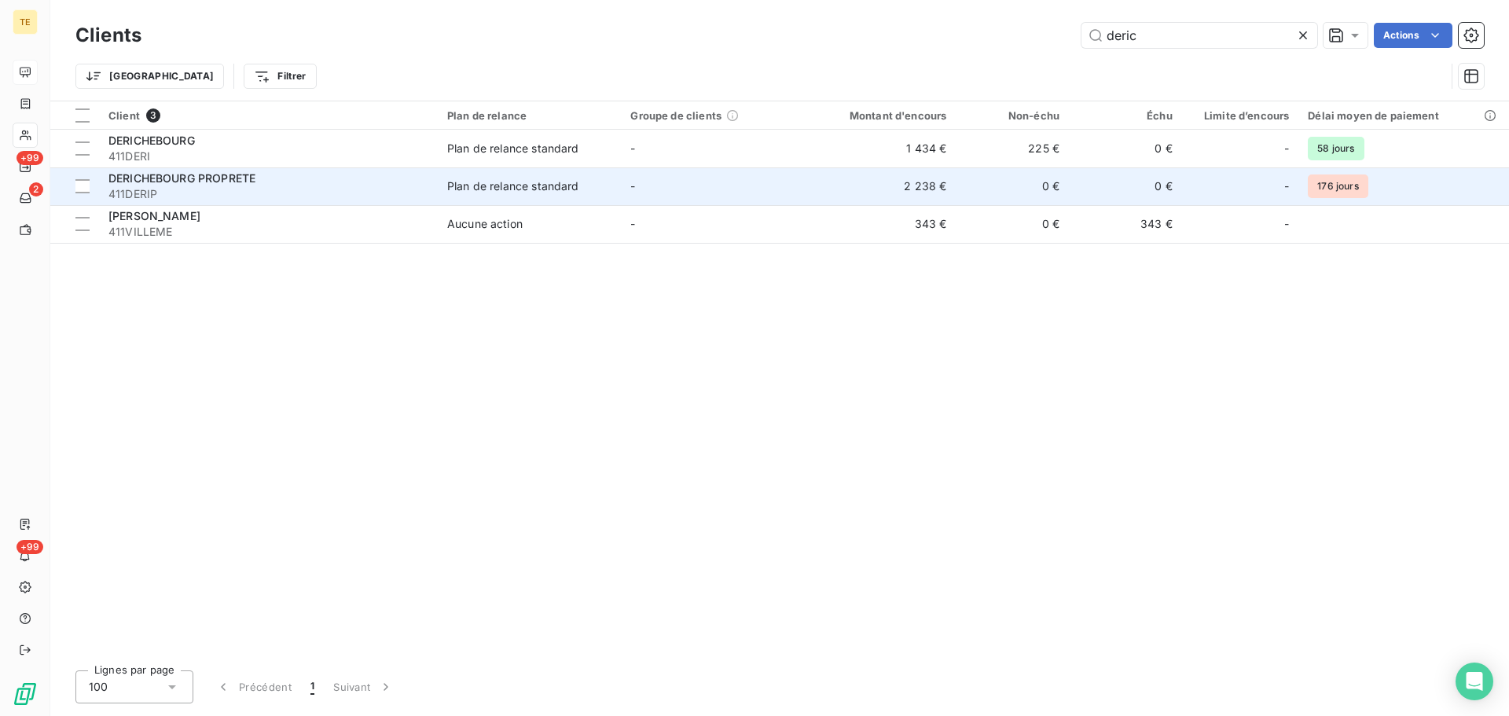
click at [247, 181] on span "DERICHEBOURG PROPRETE" at bounding box center [181, 177] width 147 height 13
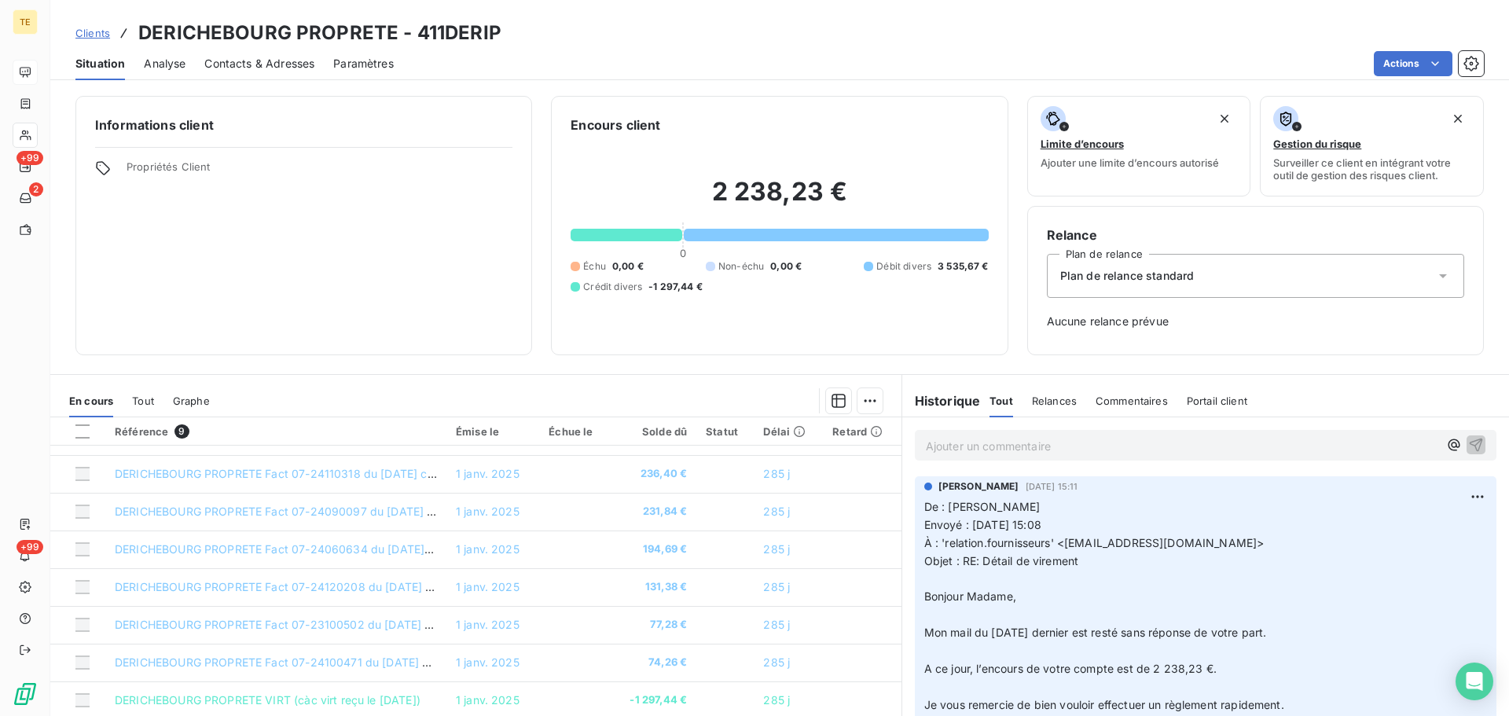
click at [1005, 440] on p "Ajouter un commentaire ﻿" at bounding box center [1182, 446] width 513 height 20
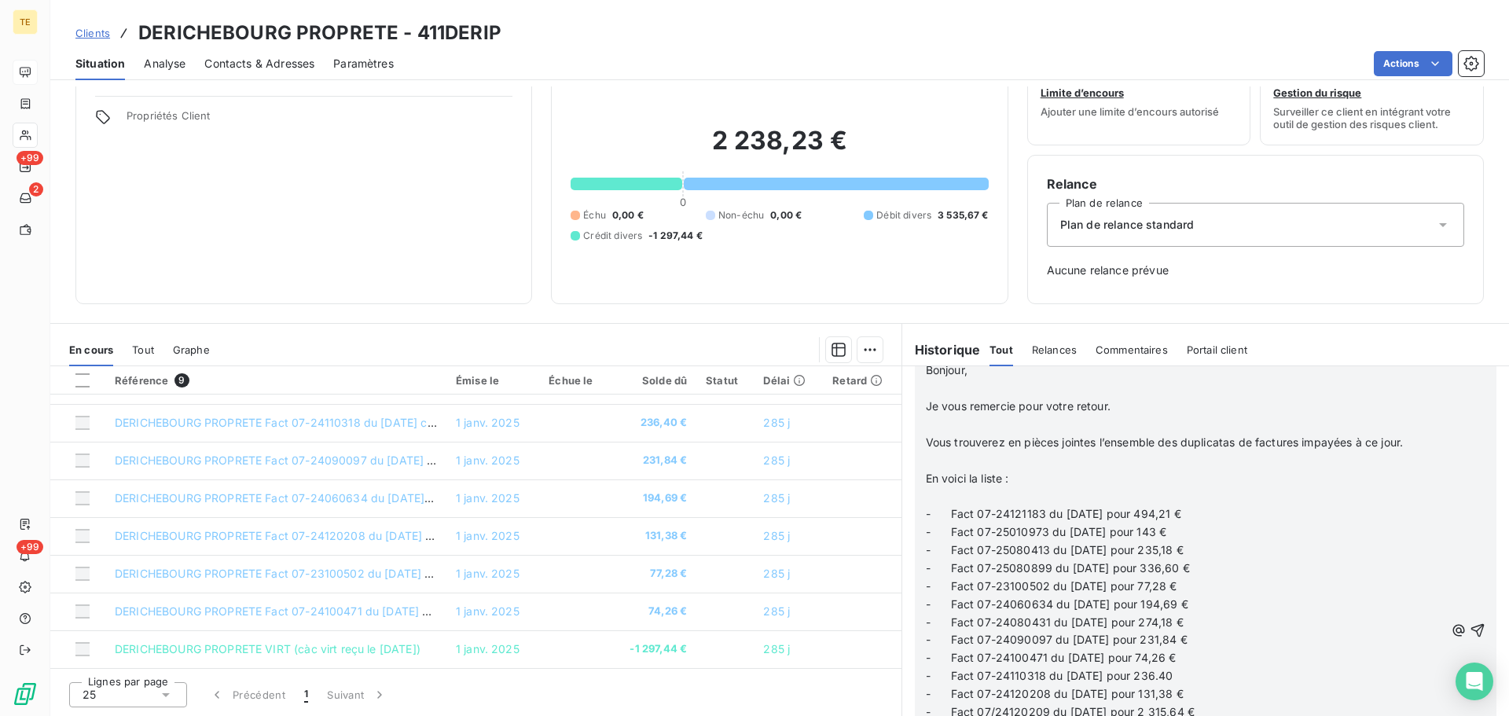
scroll to position [1973, 0]
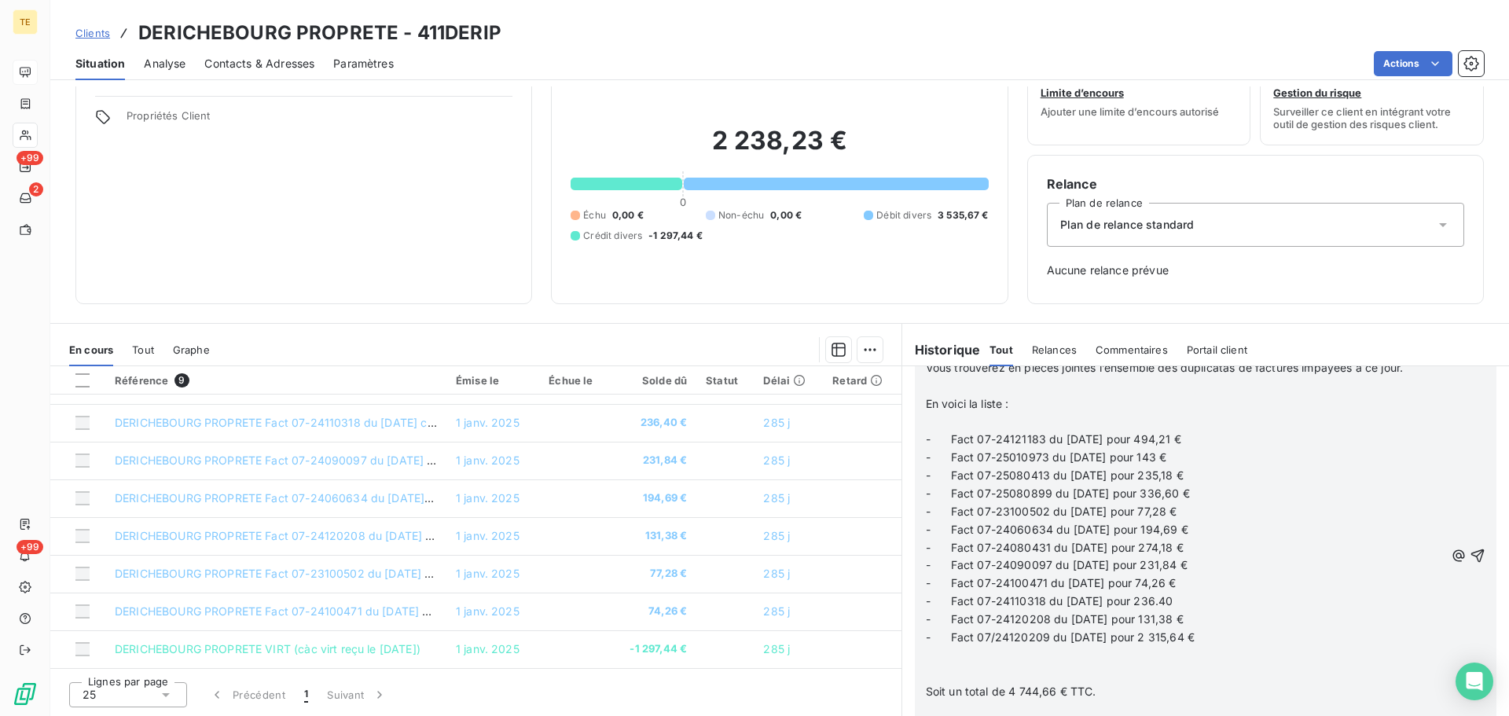
click at [1470, 558] on icon "button" at bounding box center [1478, 556] width 16 height 16
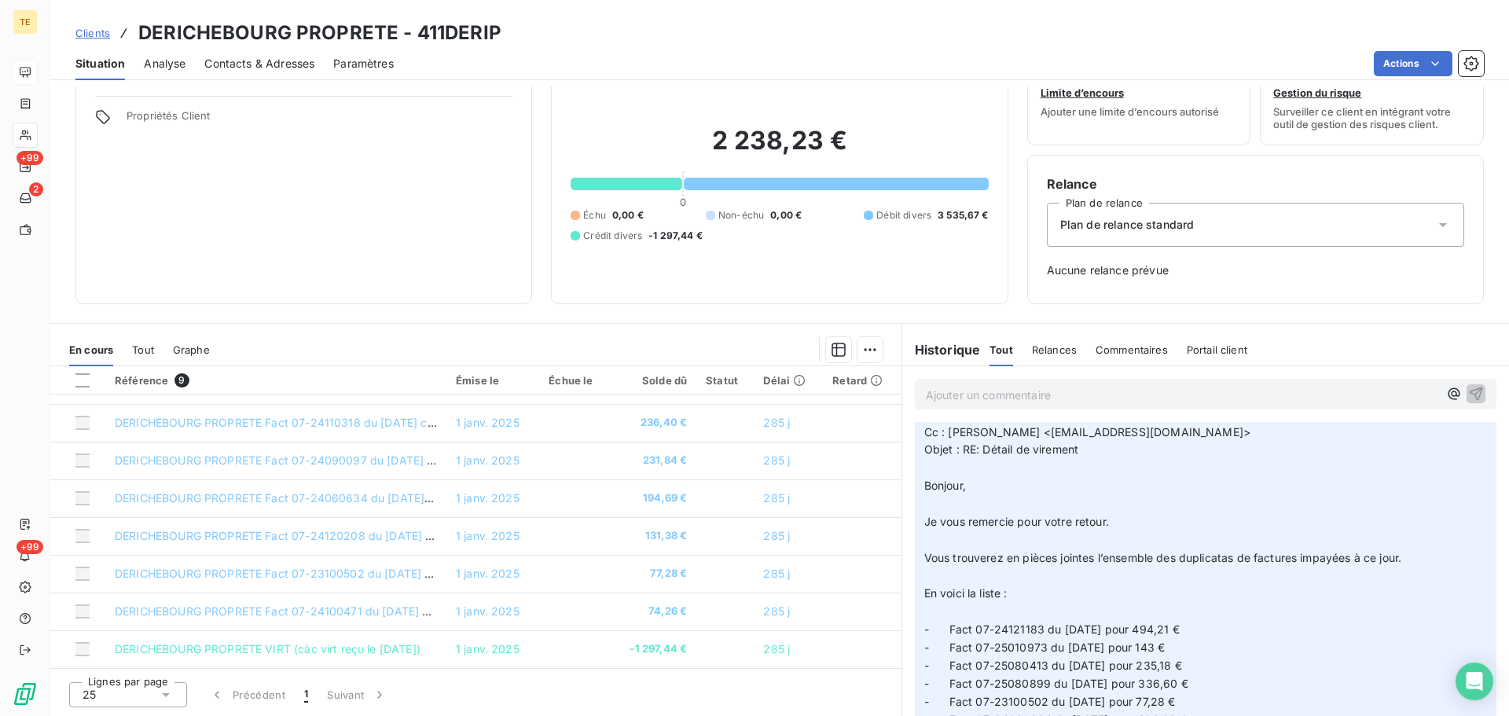
scroll to position [0, 0]
